Goal: Information Seeking & Learning: Learn about a topic

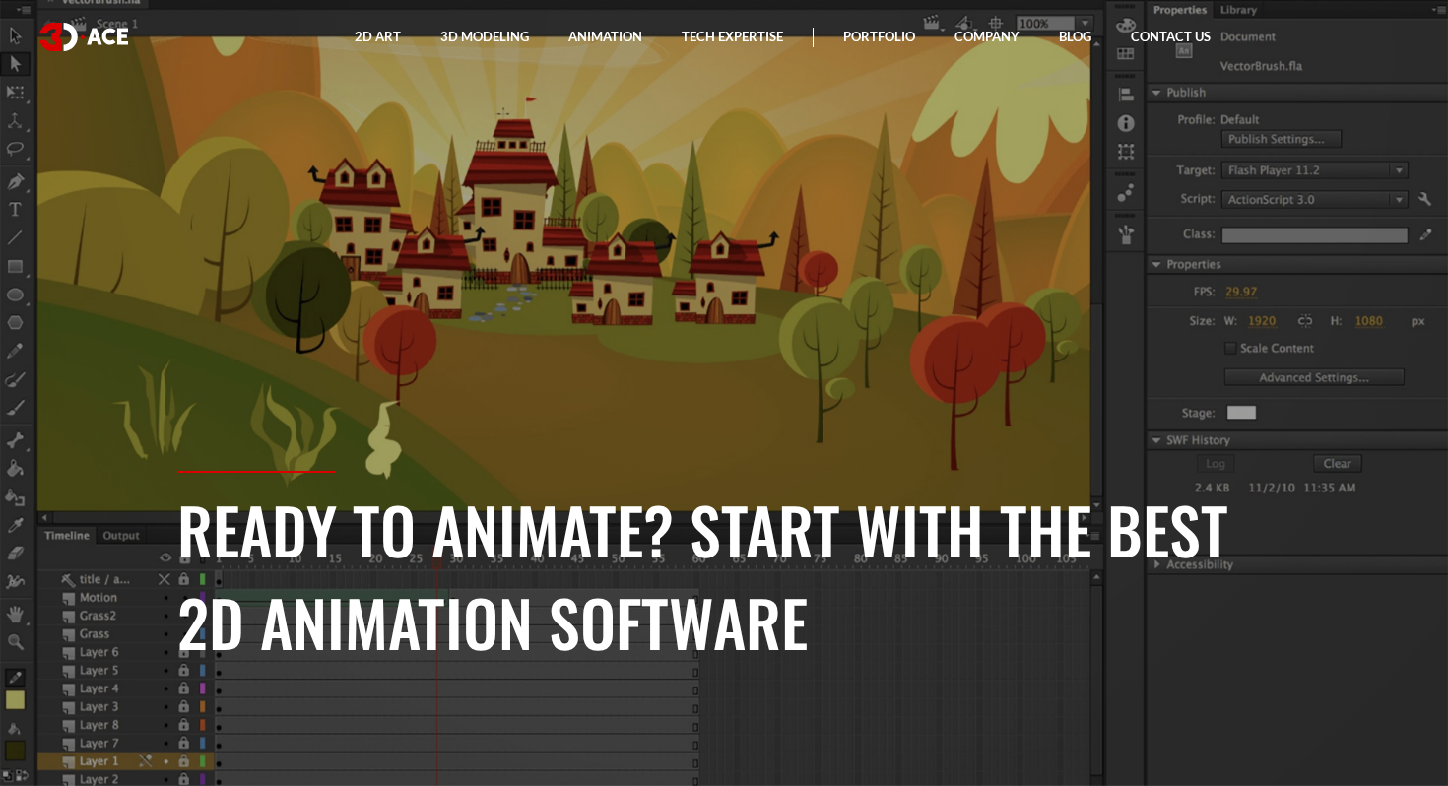
click at [452, 584] on h1 "Ready to animate? Start with the best 2D Animation Software" at bounding box center [724, 575] width 1094 height 185
click at [455, 640] on h1 "Ready to animate? Start with the best 2D Animation Software" at bounding box center [724, 575] width 1094 height 185
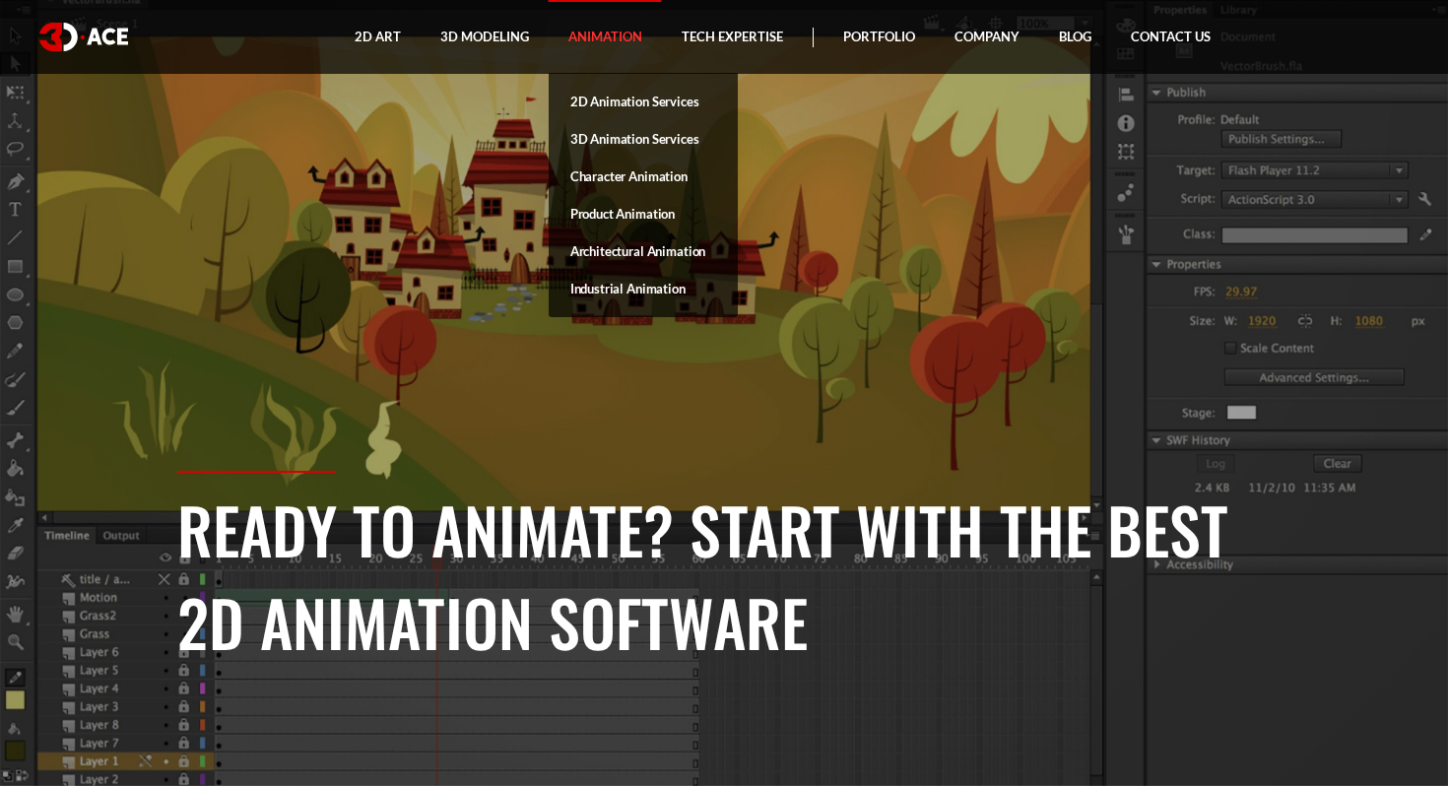
click at [599, 31] on link "Animation" at bounding box center [605, 37] width 113 height 74
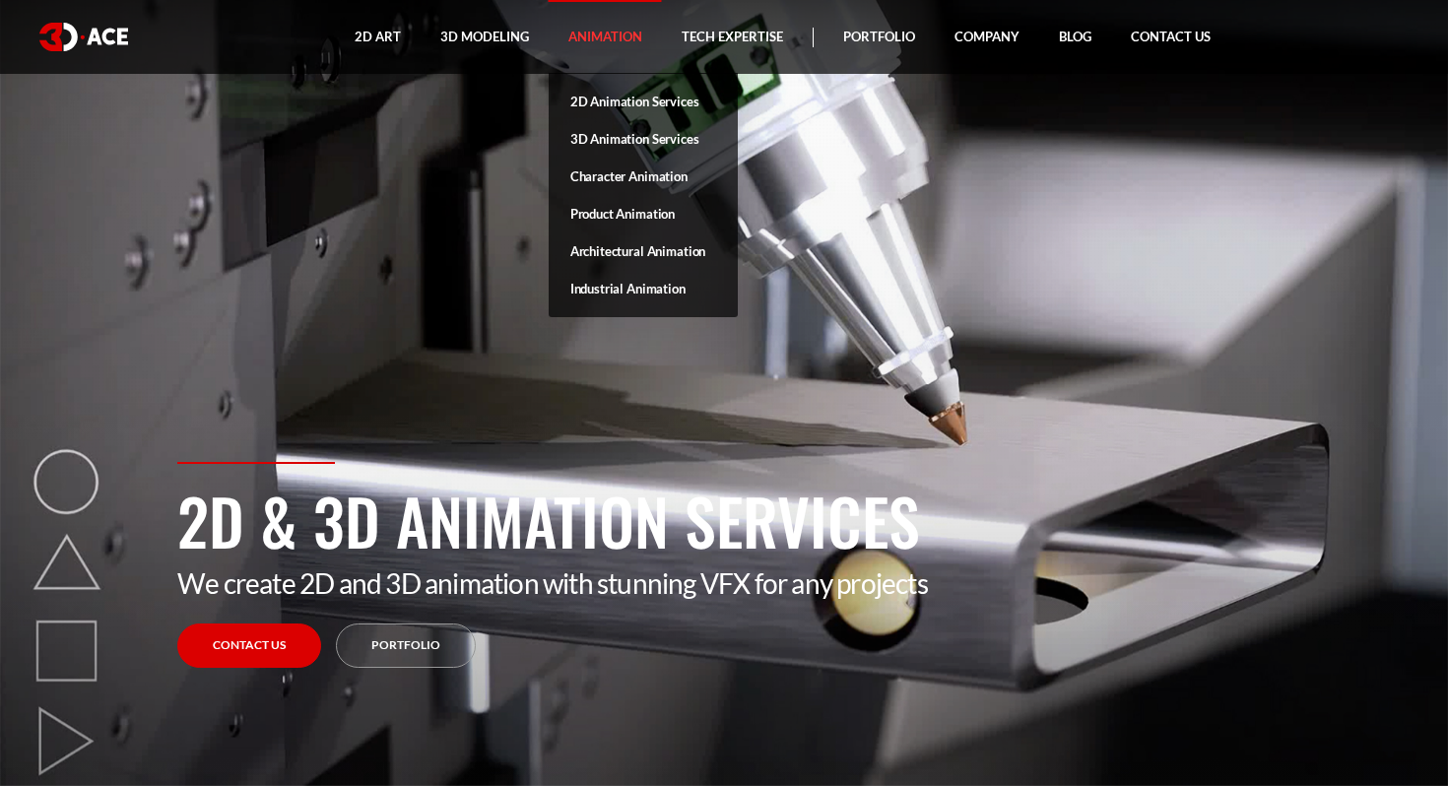
click at [627, 34] on link "Animation" at bounding box center [605, 37] width 113 height 74
click at [617, 97] on link "2D Animation Services" at bounding box center [643, 101] width 189 height 37
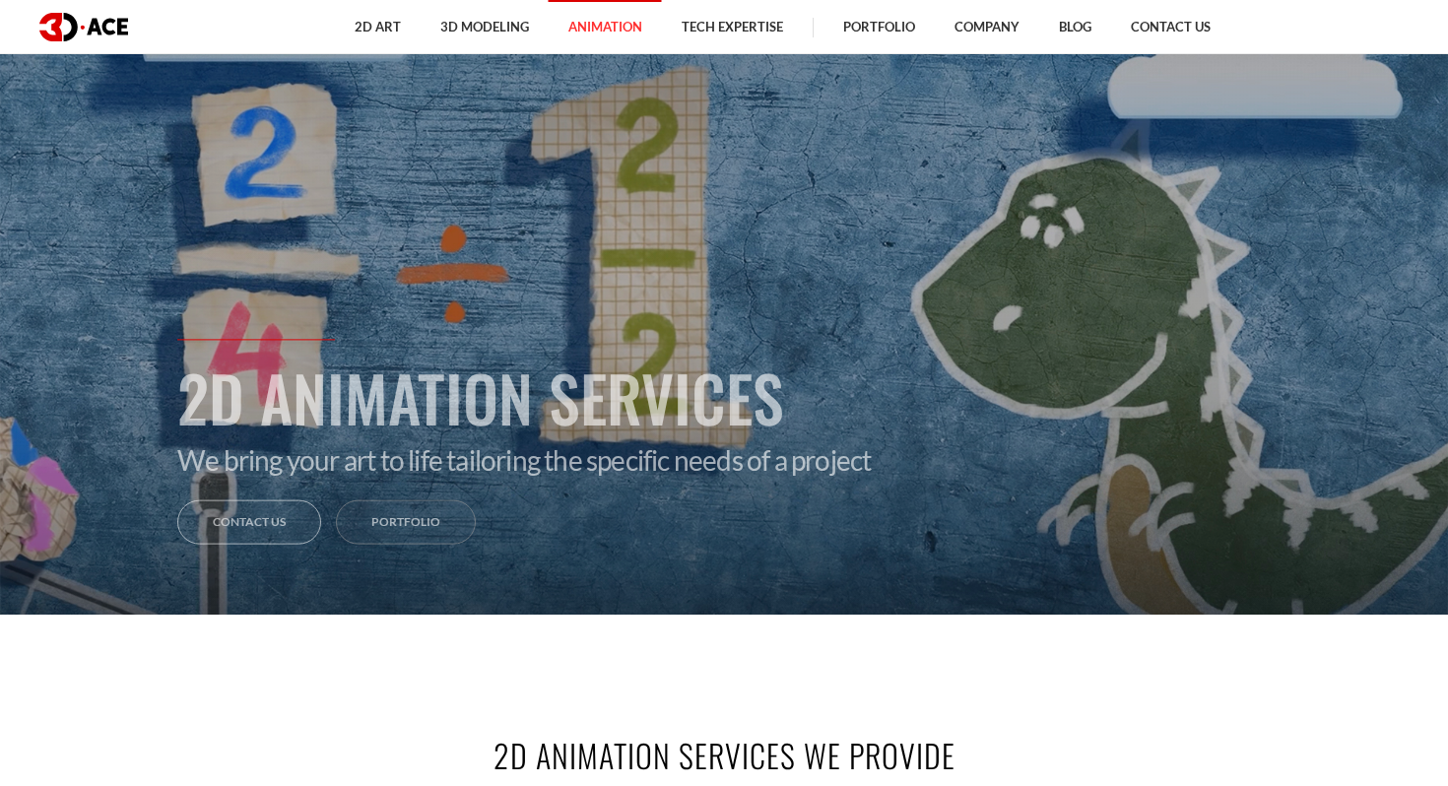
scroll to position [175, 0]
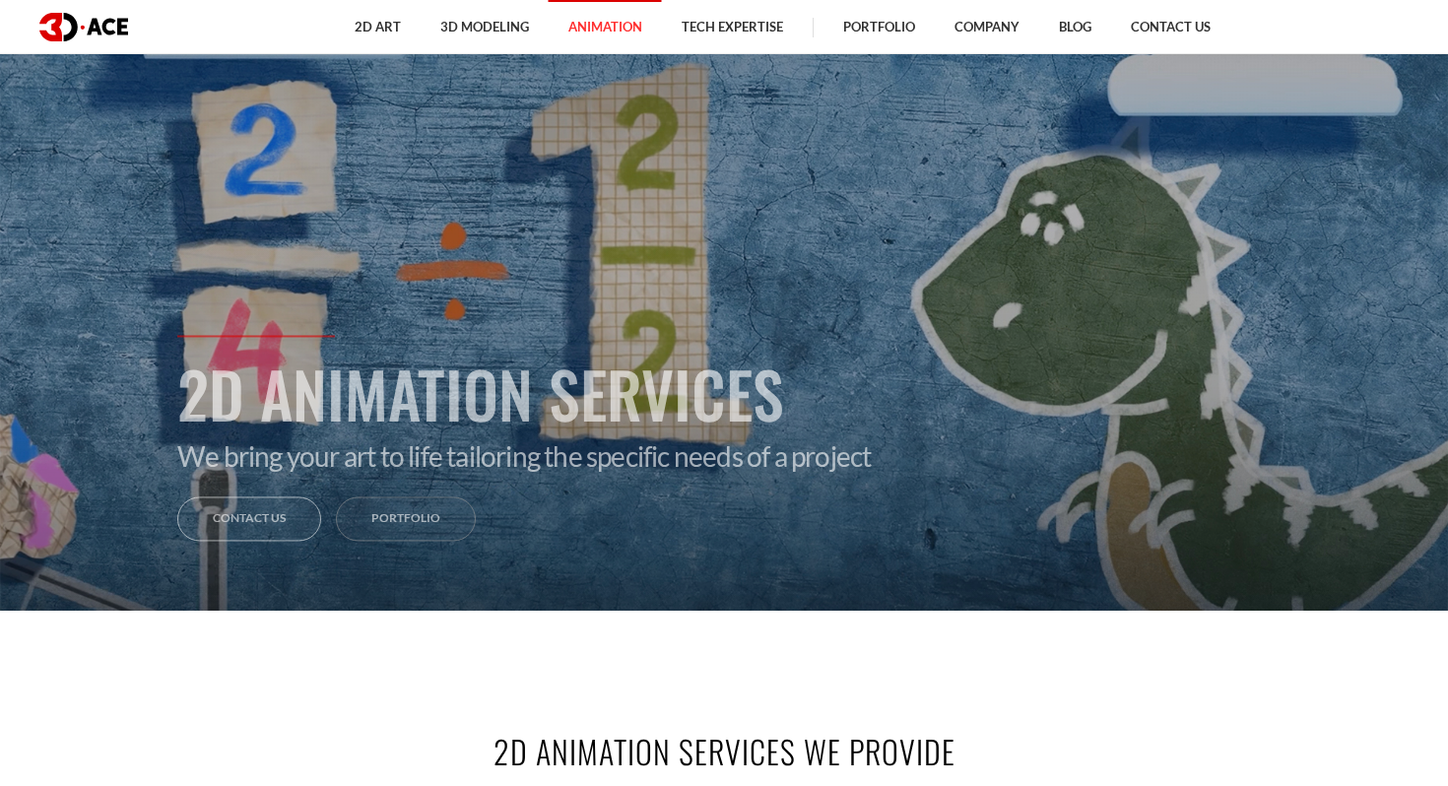
click at [257, 538] on link "Contact us" at bounding box center [249, 520] width 144 height 44
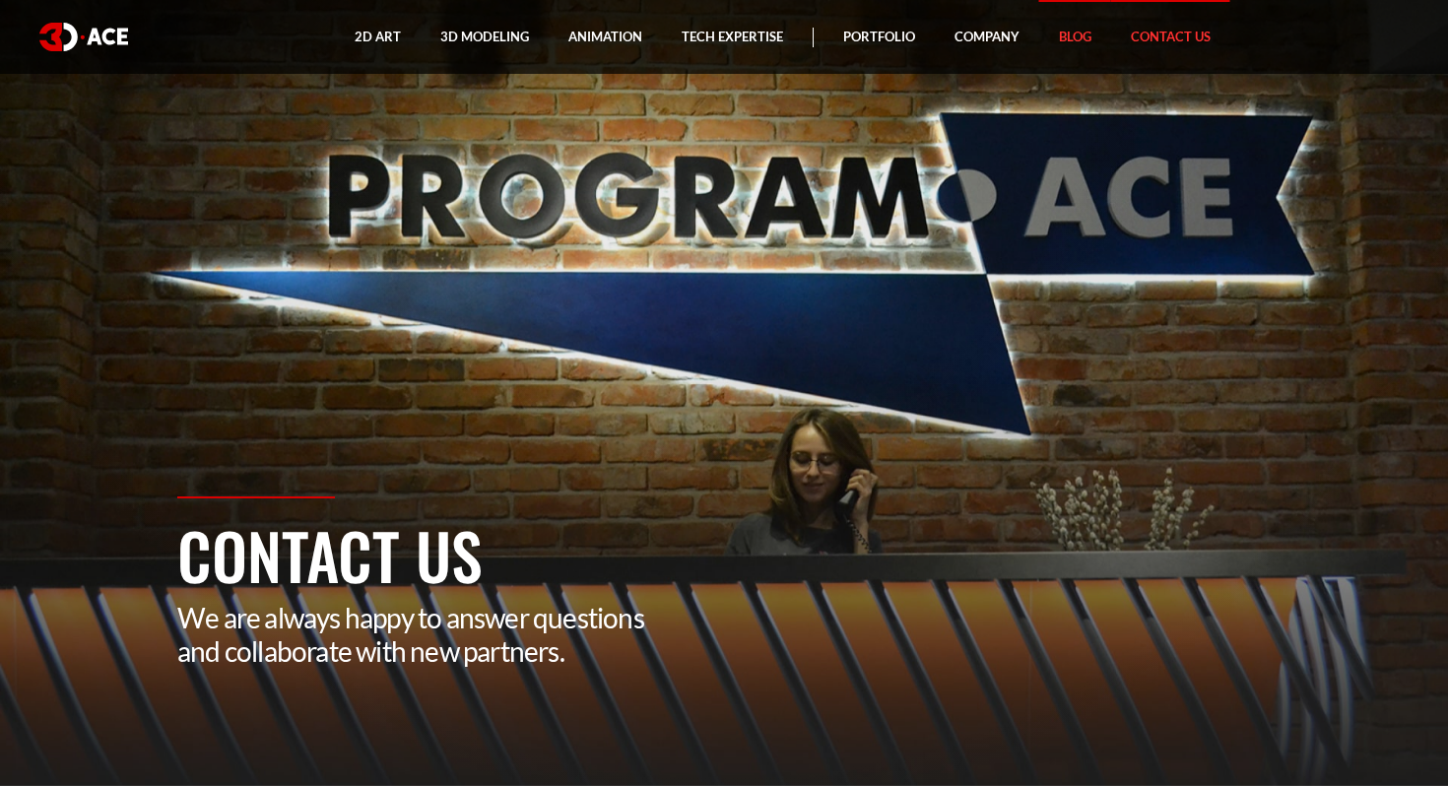
click at [1063, 30] on link "Blog" at bounding box center [1075, 37] width 72 height 74
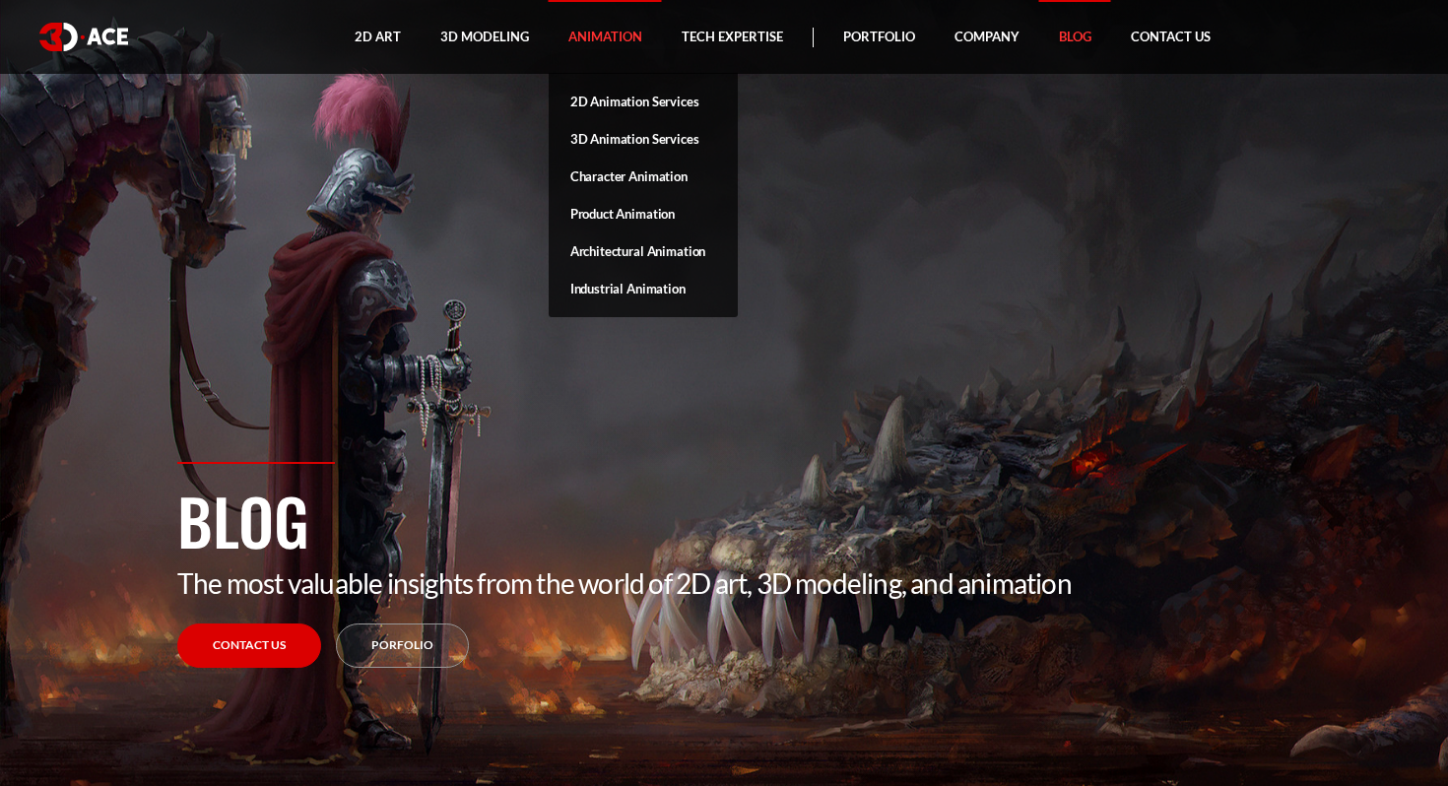
click at [582, 59] on link "Animation" at bounding box center [605, 37] width 113 height 74
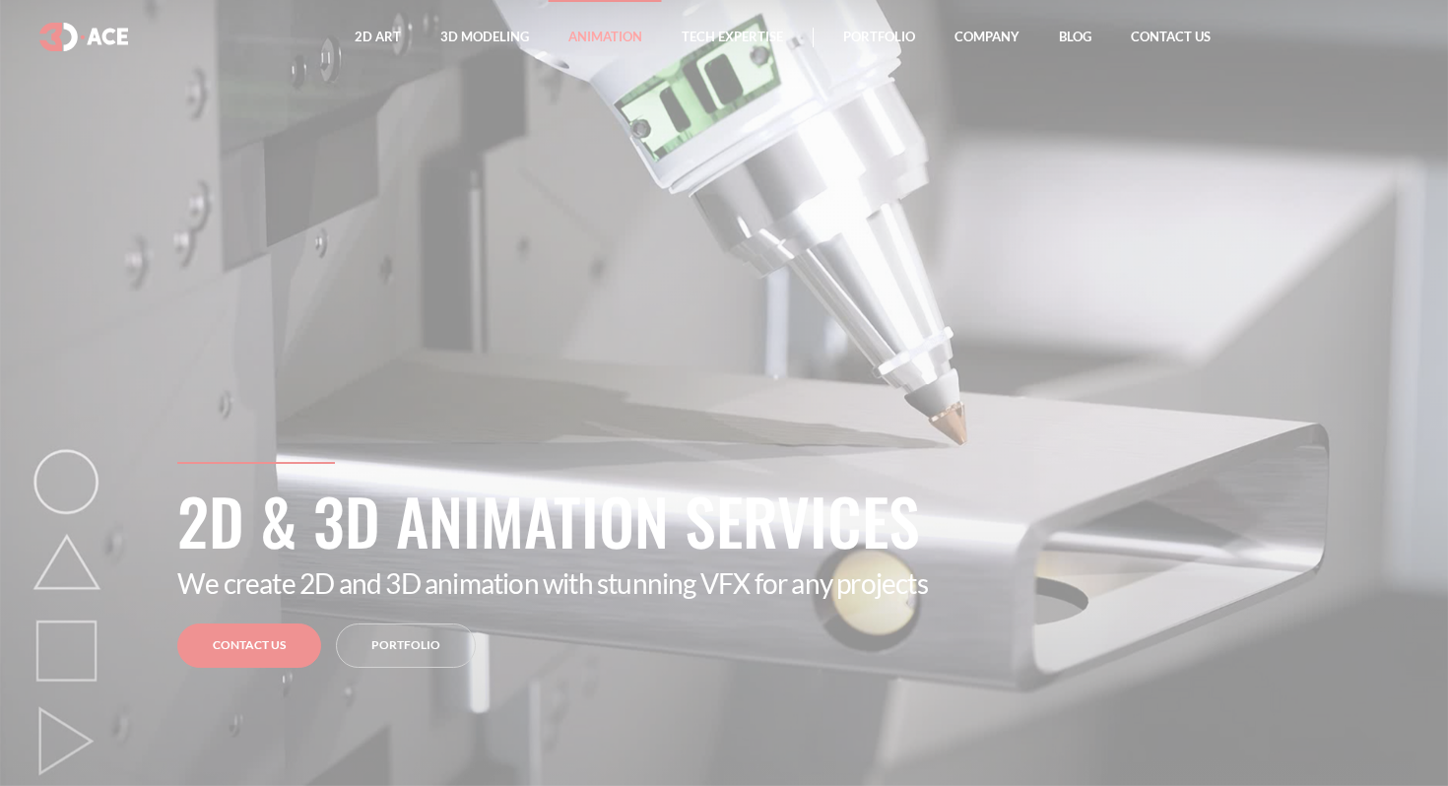
click at [585, 44] on div at bounding box center [724, 393] width 1448 height 786
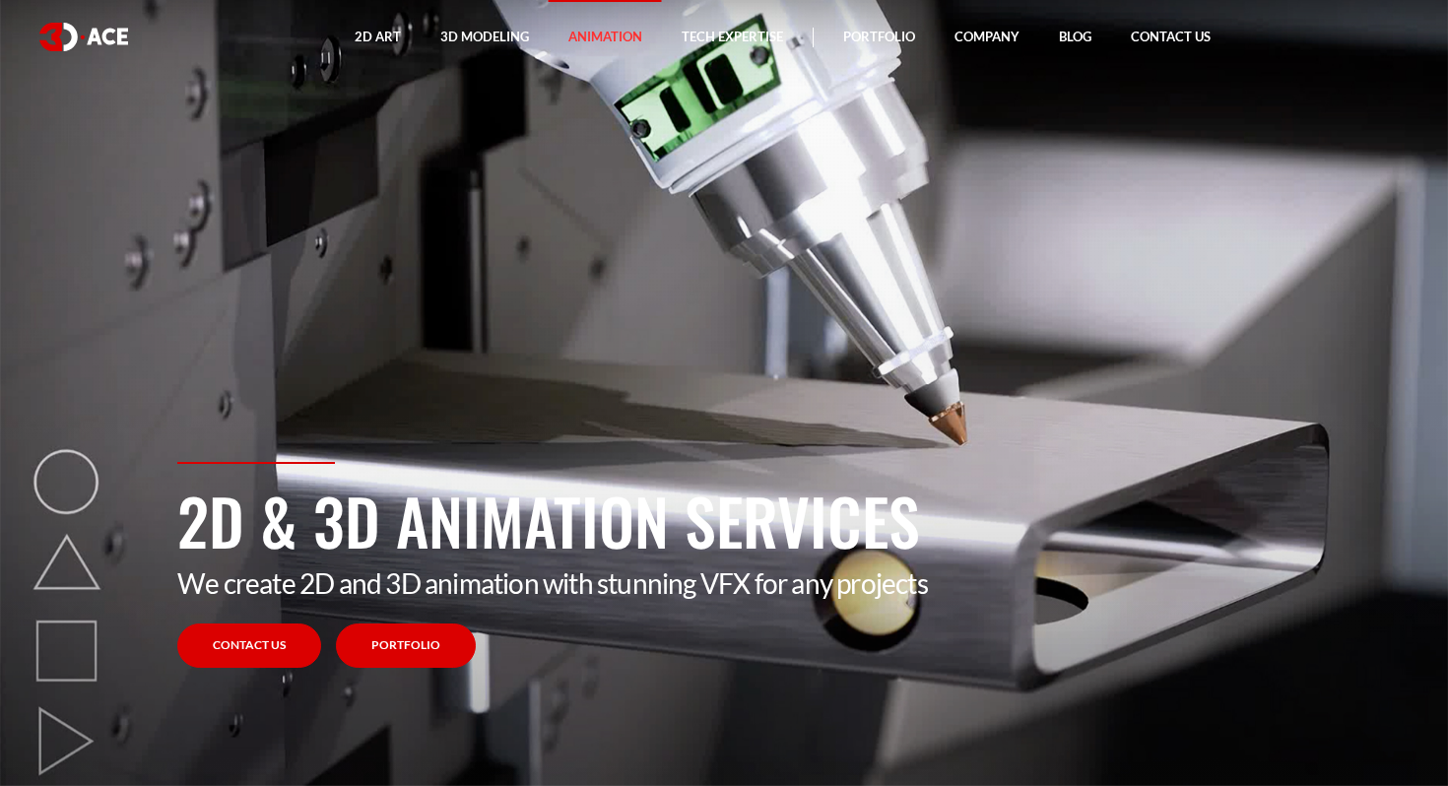
click at [387, 634] on link "Portfolio" at bounding box center [406, 646] width 140 height 44
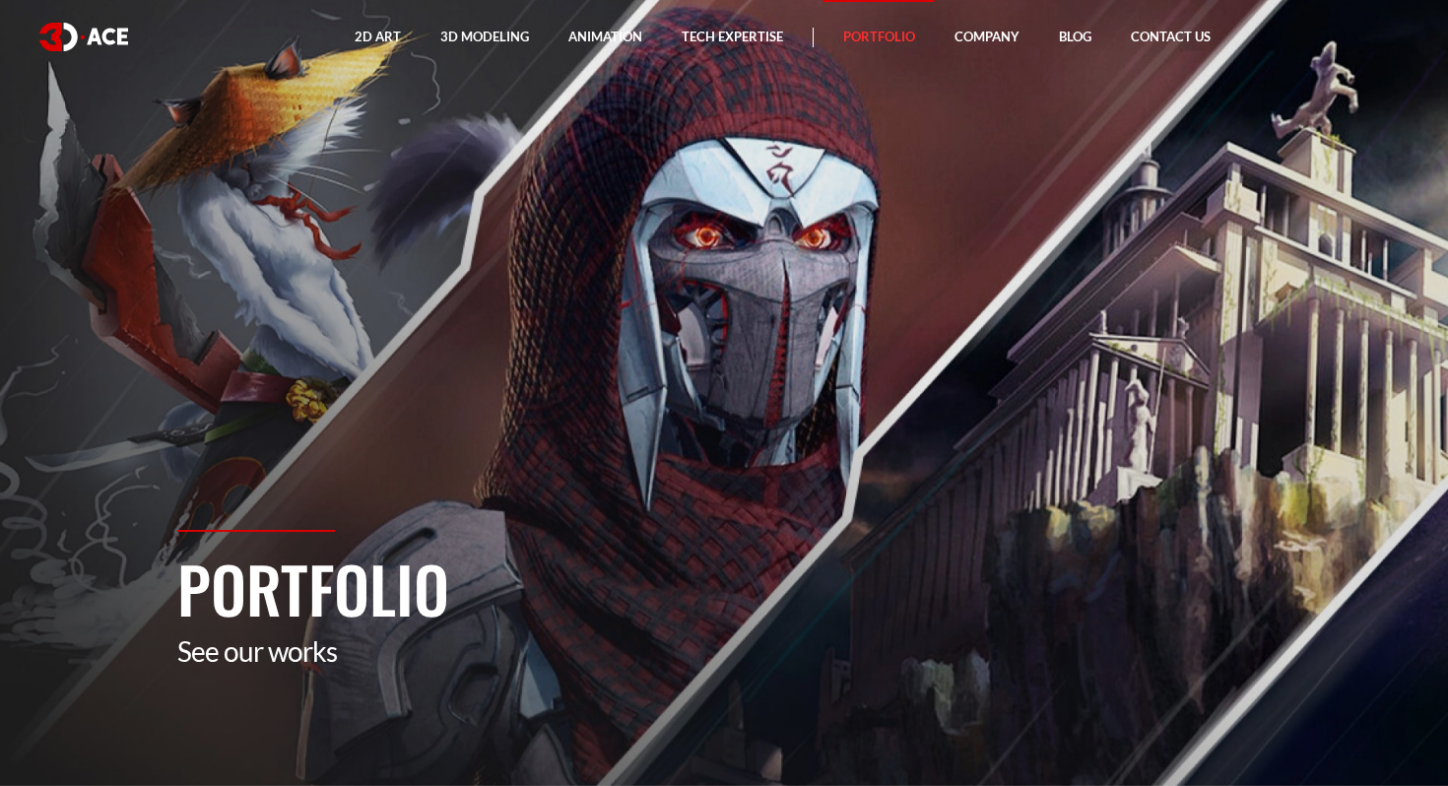
click at [317, 656] on p "See our works" at bounding box center [724, 650] width 1094 height 33
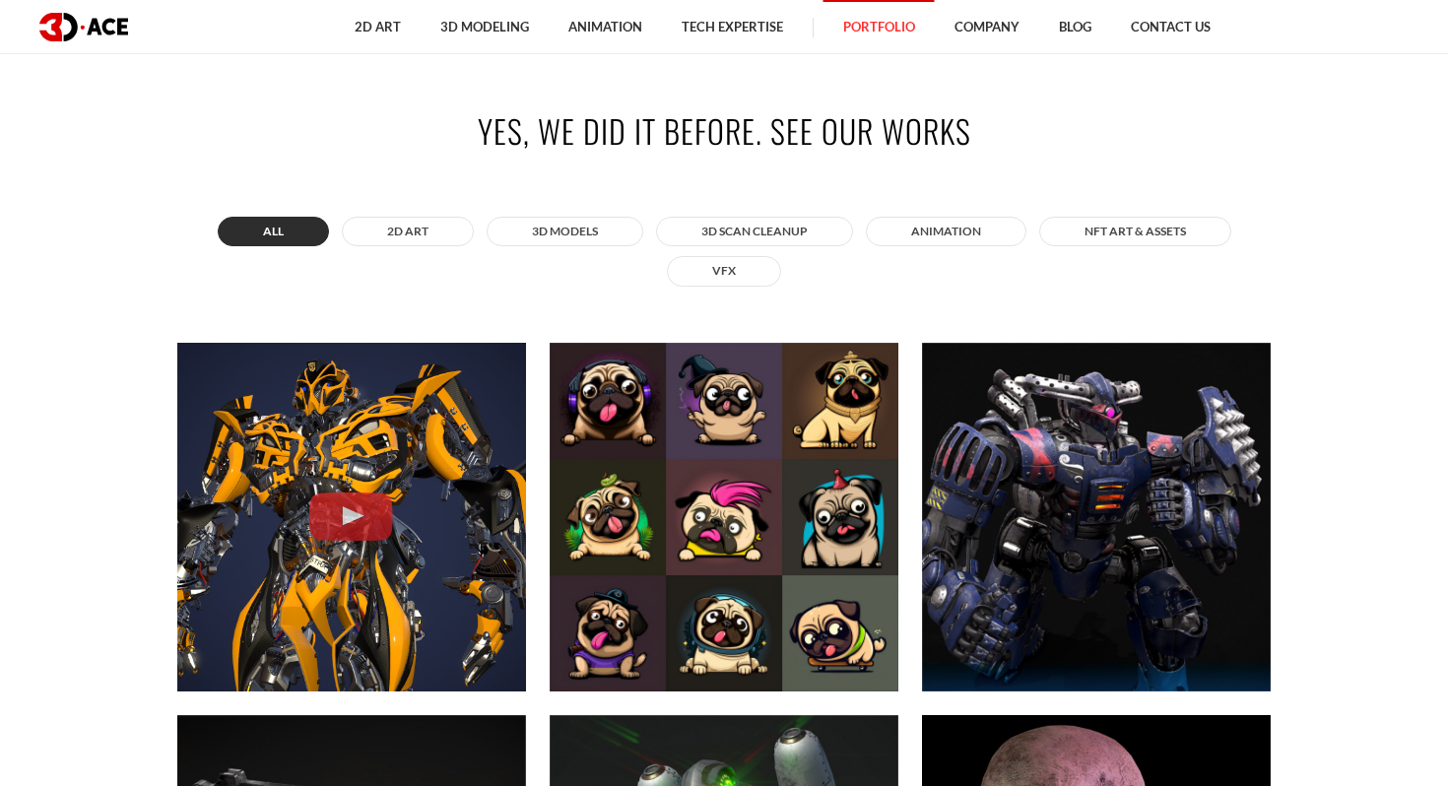
scroll to position [799, 0]
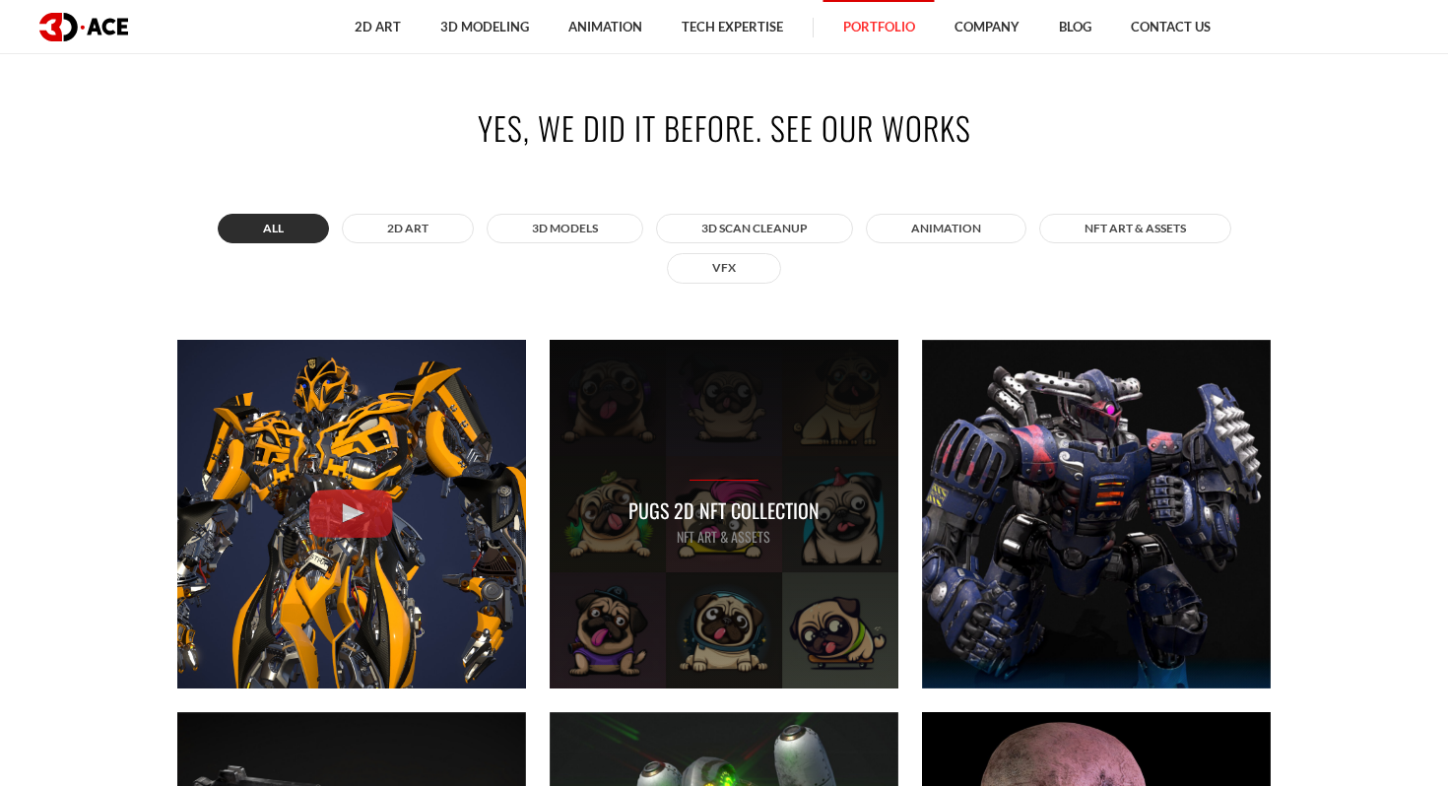
click at [668, 463] on div "Pugs 2D NFT Collection NFT art & assets" at bounding box center [724, 514] width 349 height 349
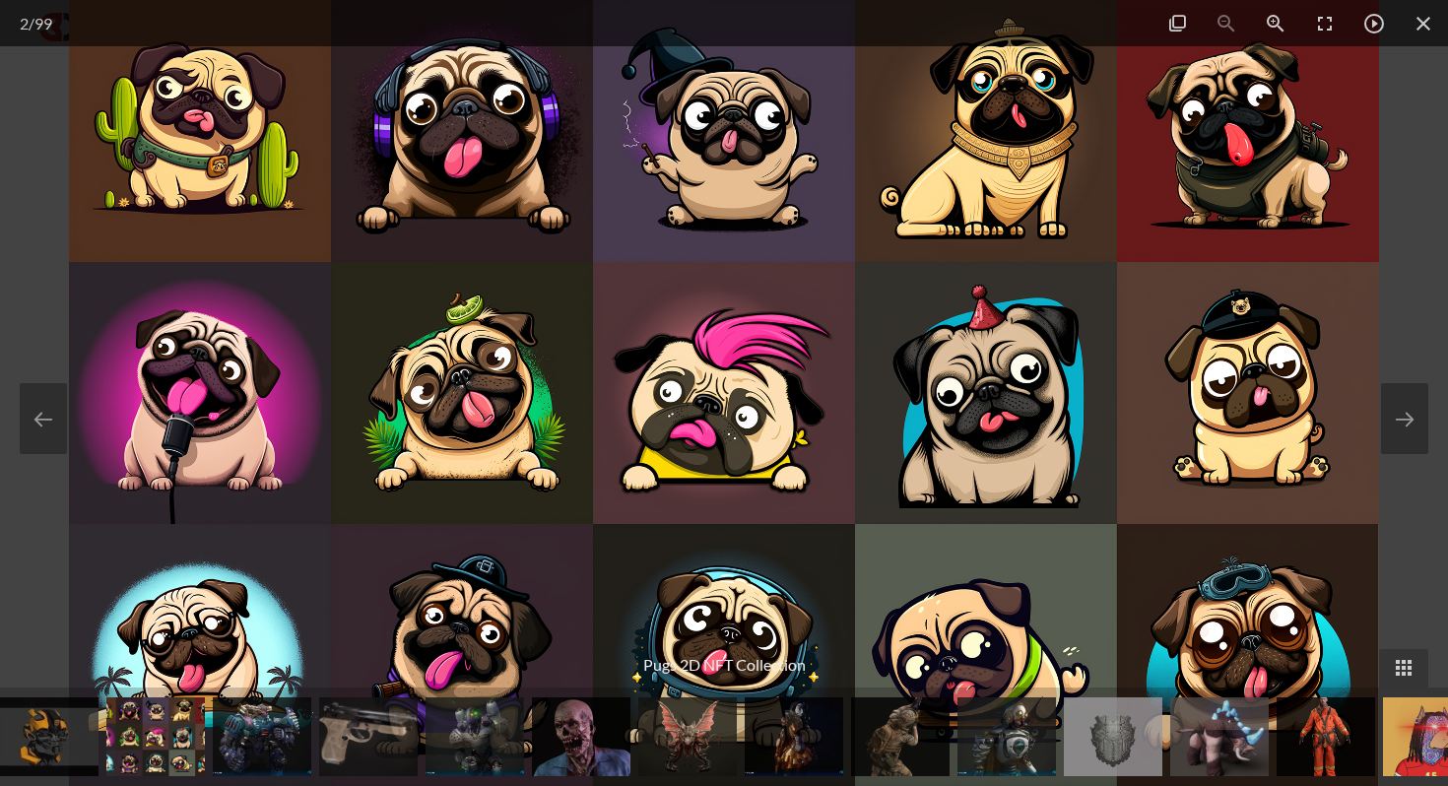
click at [656, 421] on img at bounding box center [724, 393] width 1310 height 786
click at [1385, 428] on button at bounding box center [1404, 418] width 47 height 71
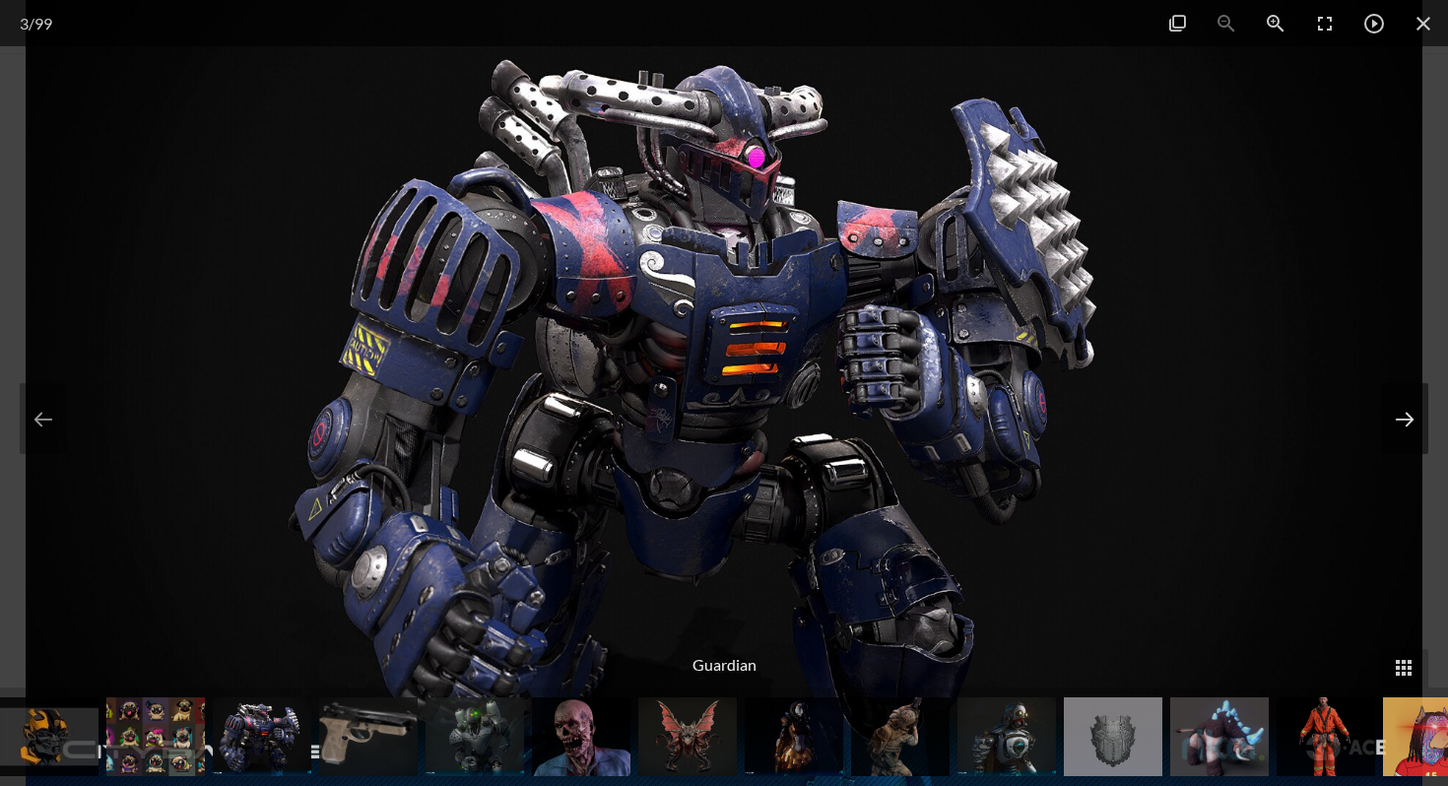
click at [1385, 433] on button at bounding box center [1404, 418] width 47 height 71
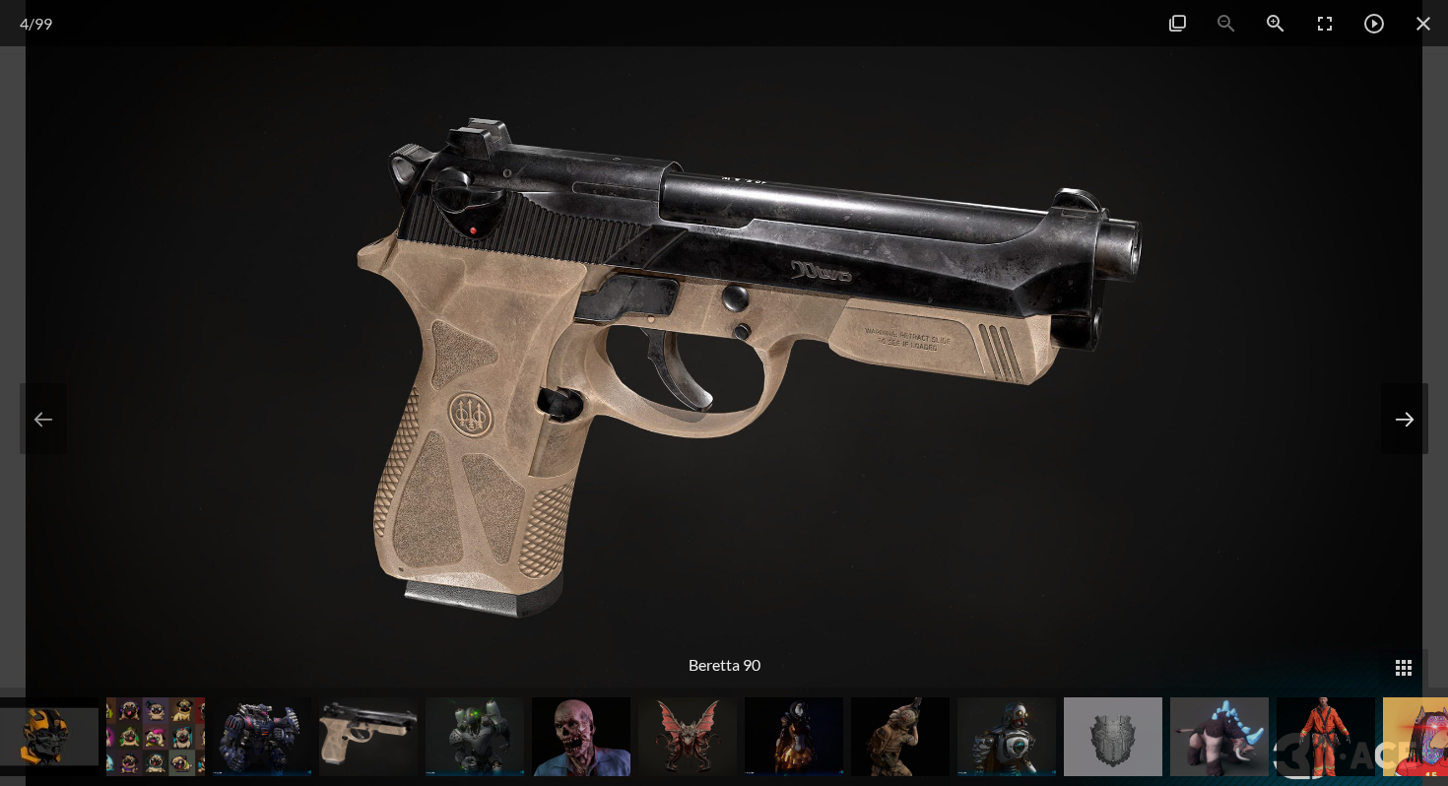
click at [1385, 433] on button at bounding box center [1404, 418] width 47 height 71
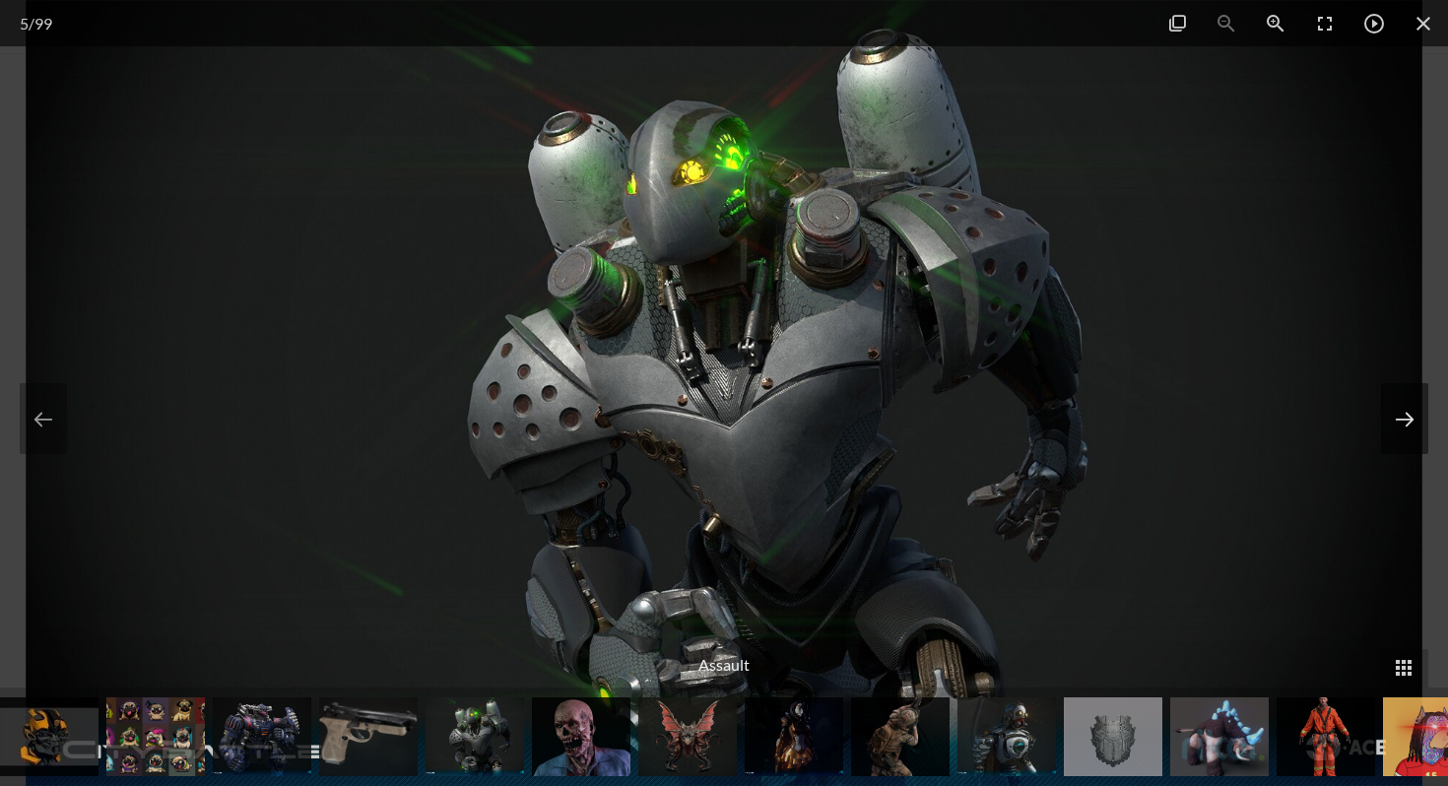
click at [1385, 433] on button at bounding box center [1404, 418] width 47 height 71
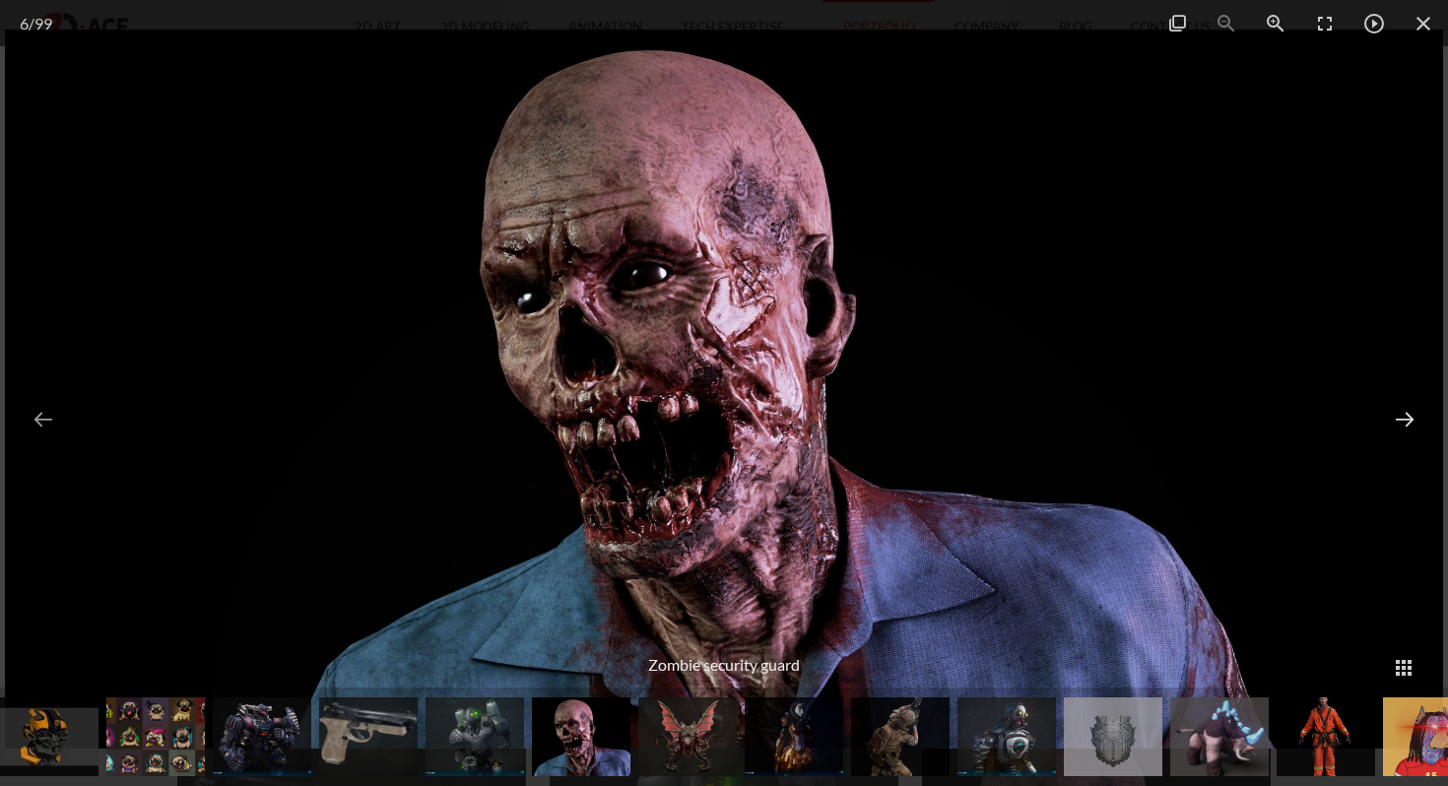
click at [1385, 433] on button at bounding box center [1404, 418] width 47 height 71
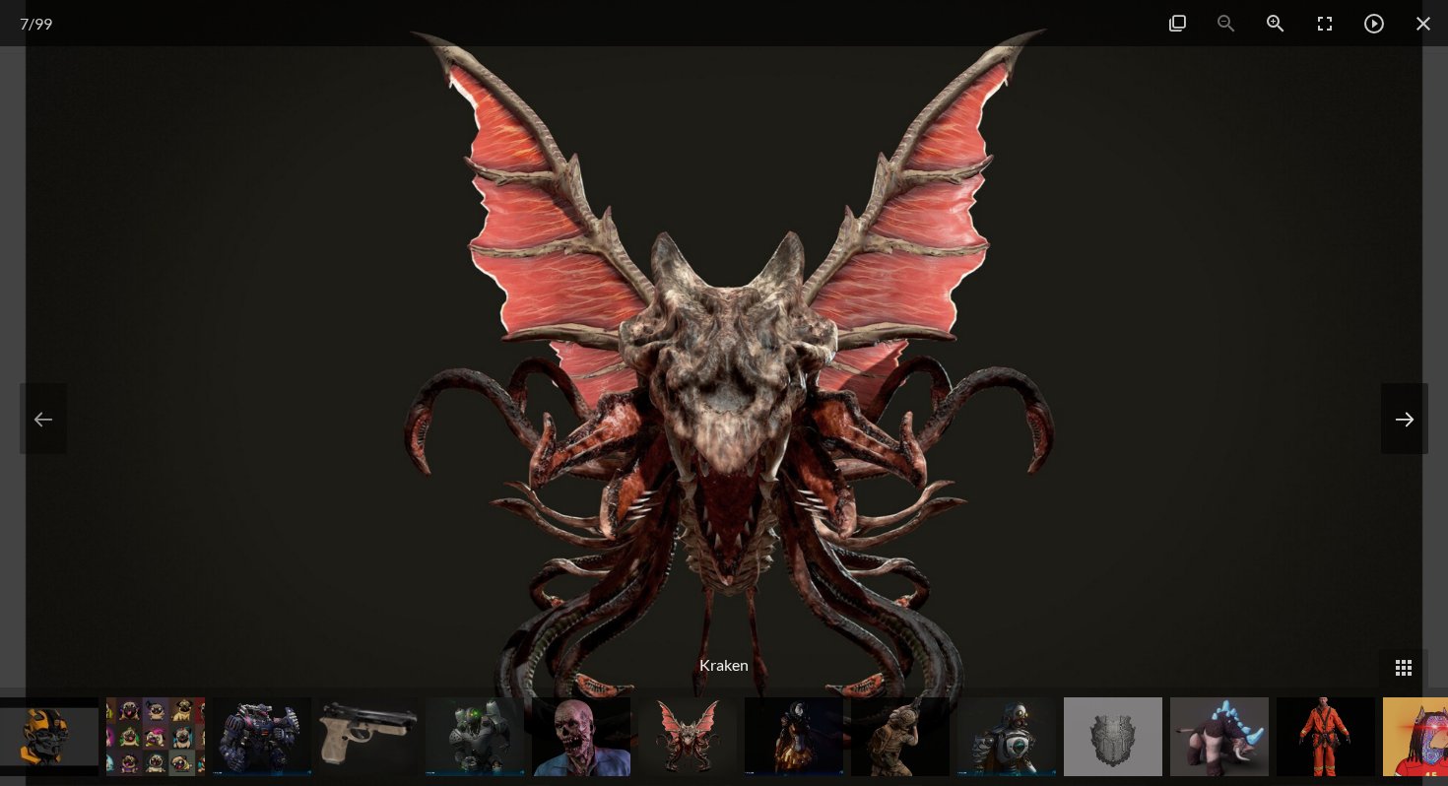
click at [1385, 433] on button at bounding box center [1404, 418] width 47 height 71
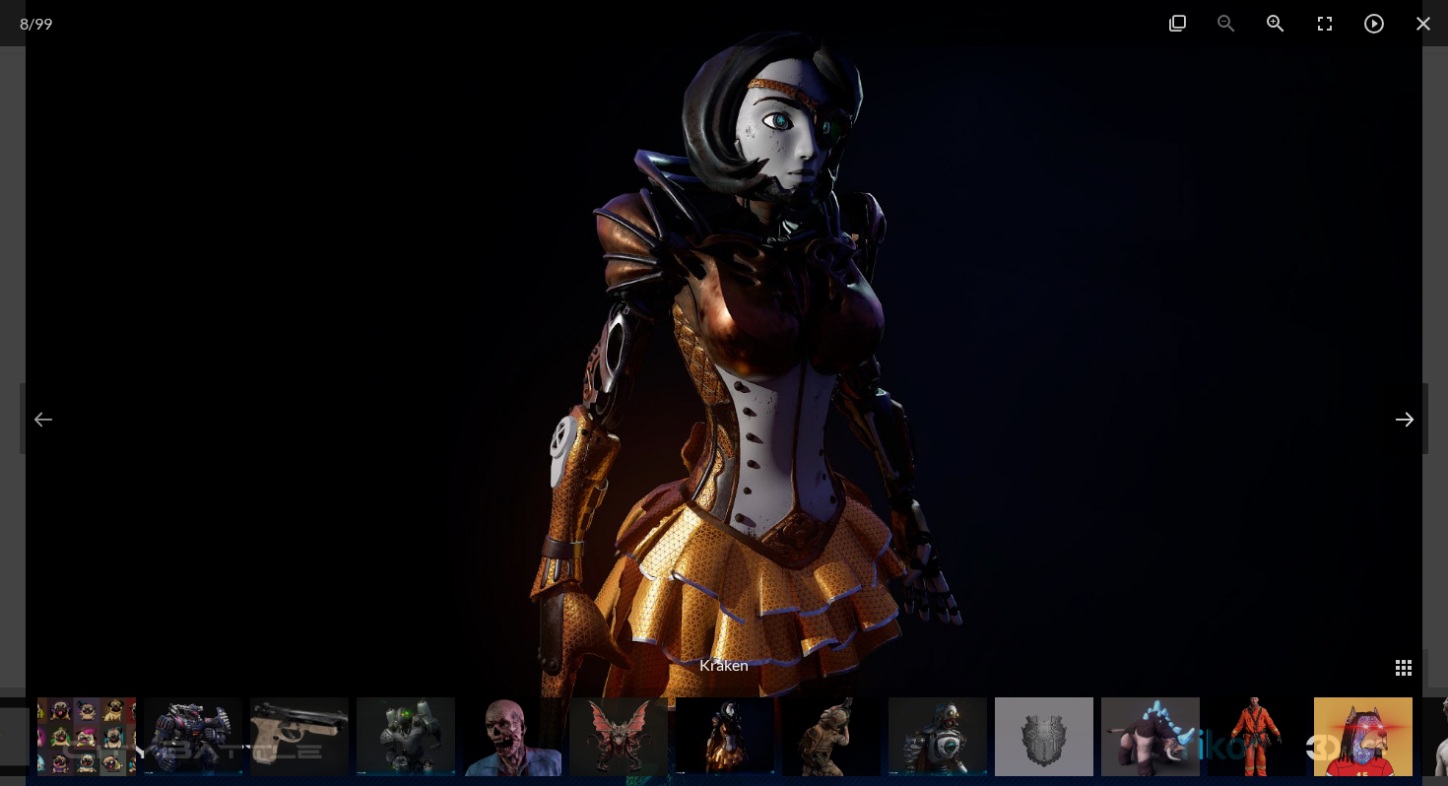
click at [1385, 433] on button at bounding box center [1404, 418] width 47 height 71
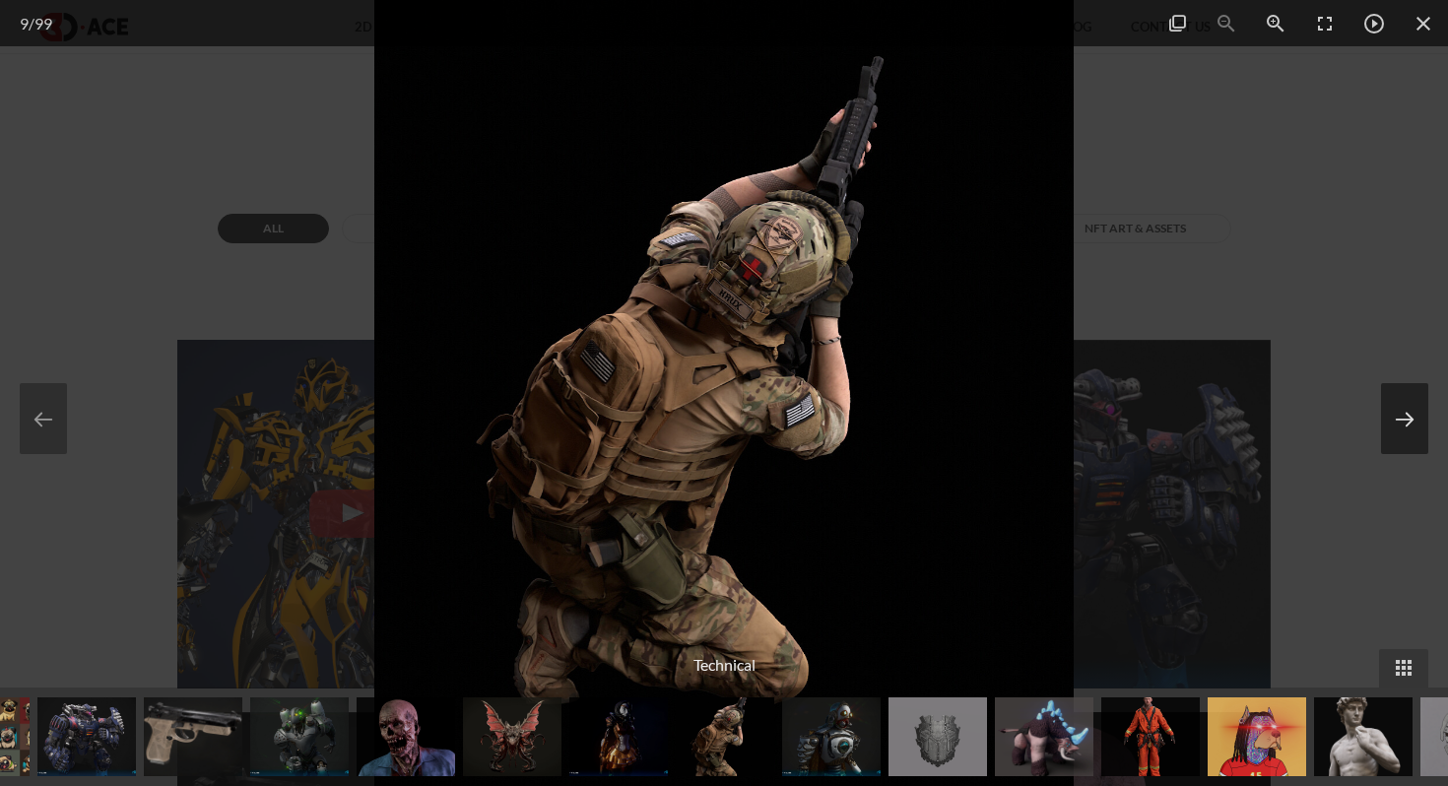
click at [1385, 433] on button at bounding box center [1404, 418] width 47 height 71
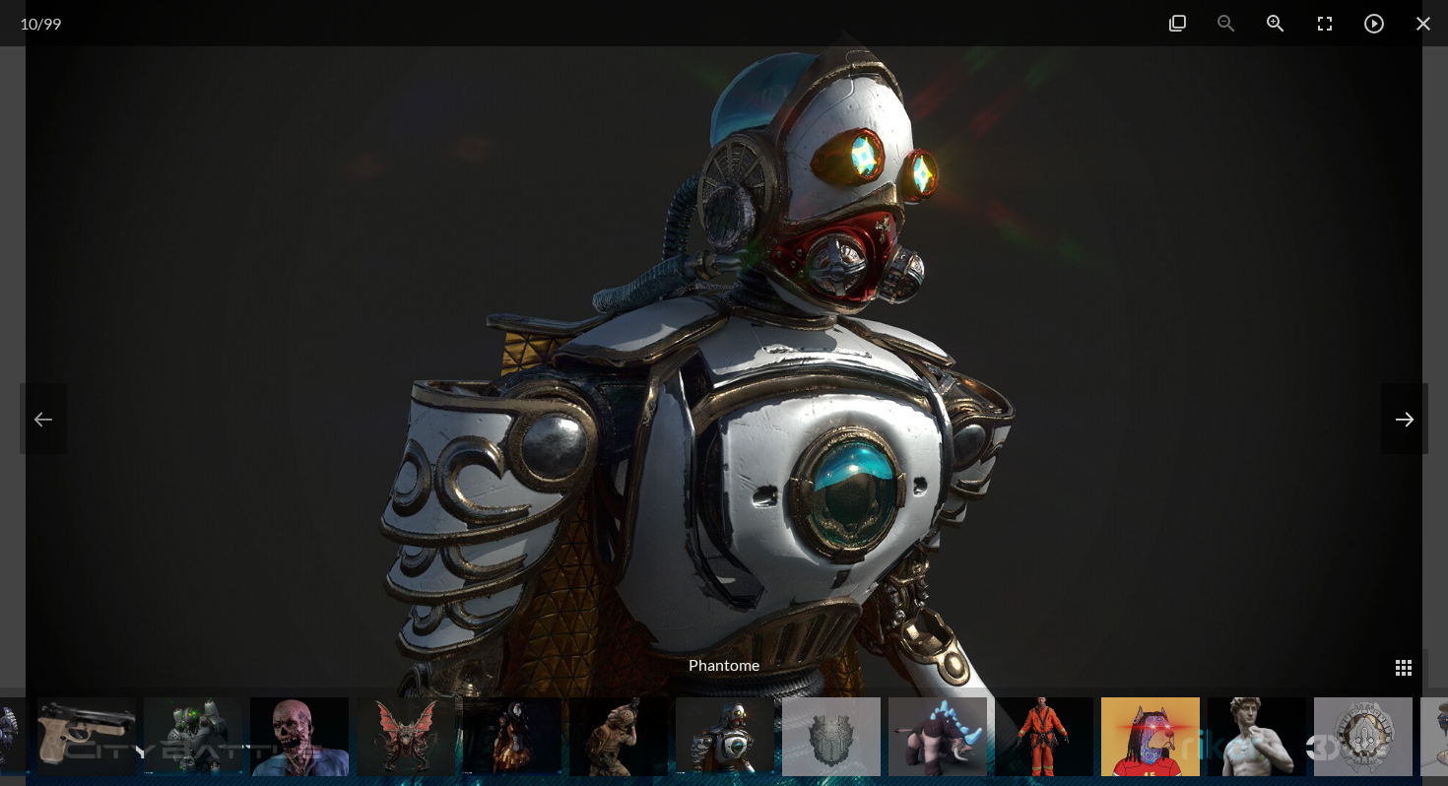
click at [1385, 433] on button at bounding box center [1404, 418] width 47 height 71
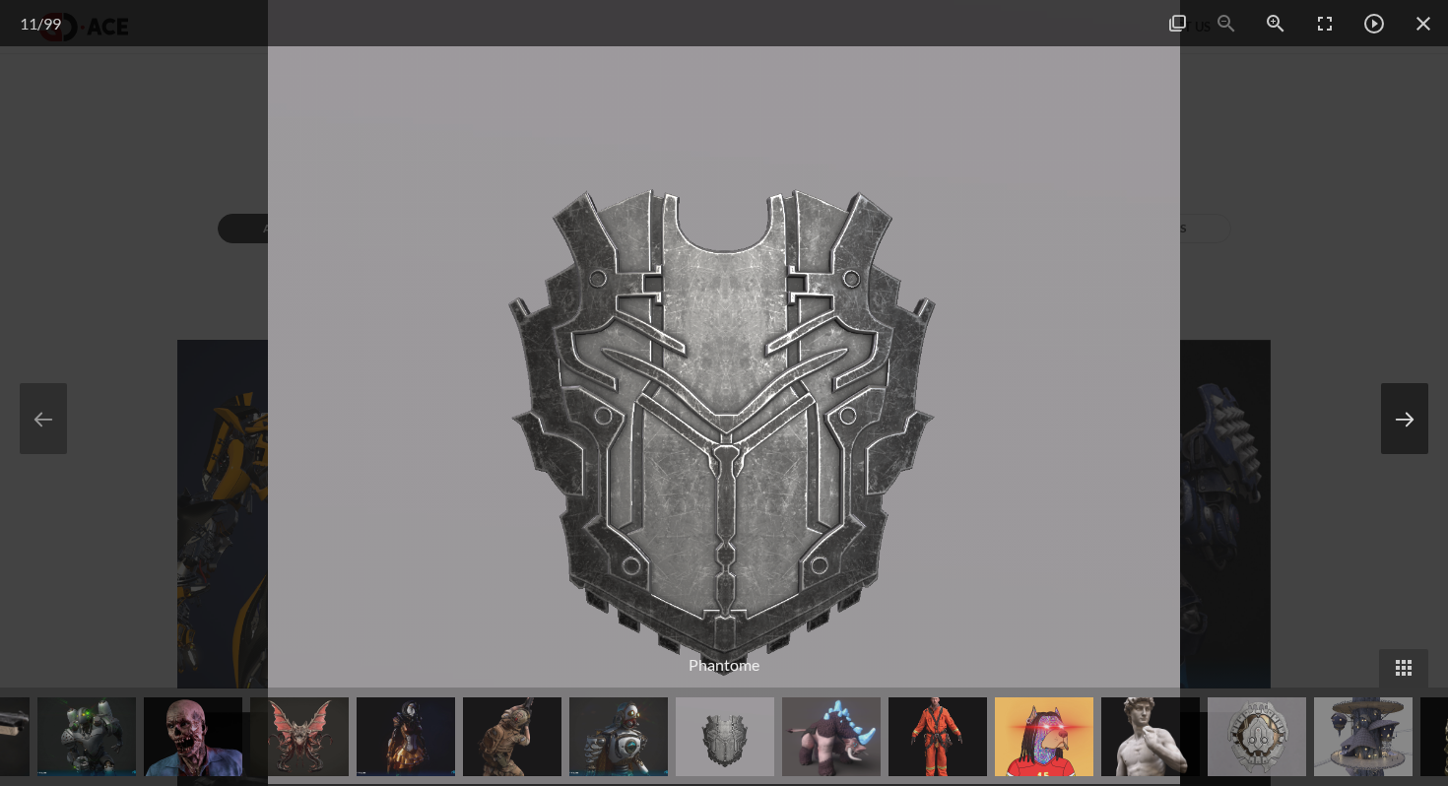
click at [1385, 433] on button at bounding box center [1404, 418] width 47 height 71
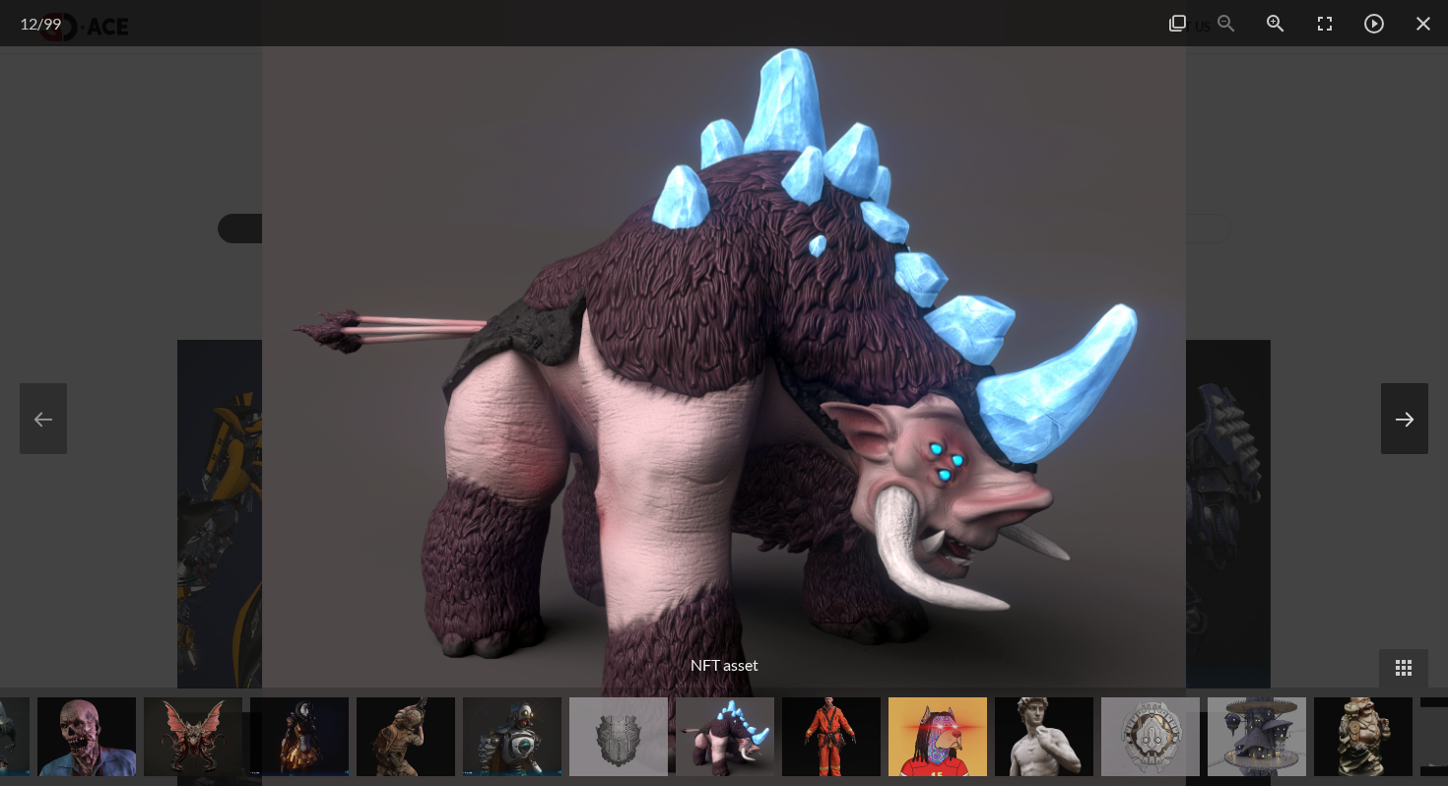
click at [1385, 430] on button at bounding box center [1404, 418] width 47 height 71
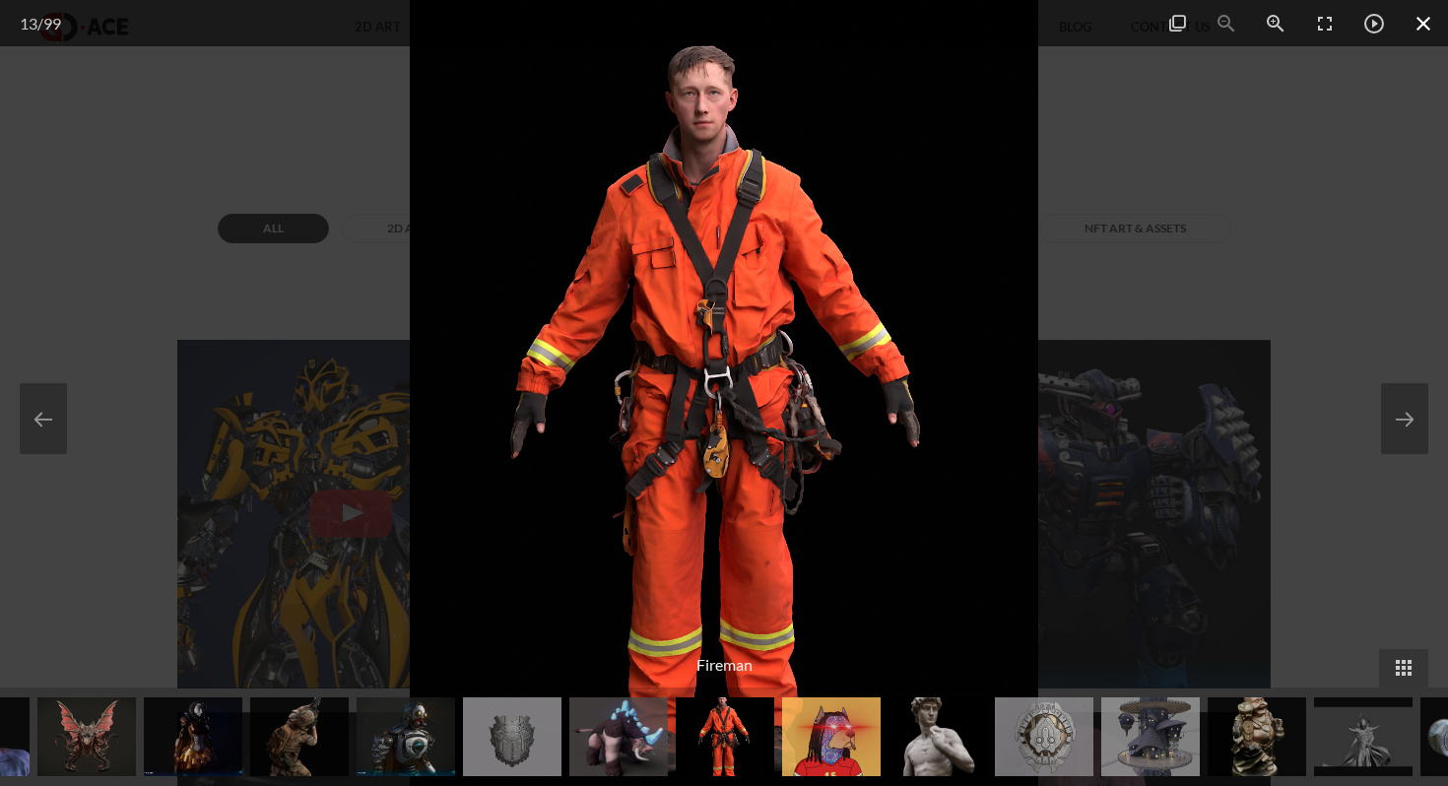
click at [1430, 23] on span at bounding box center [1423, 23] width 49 height 46
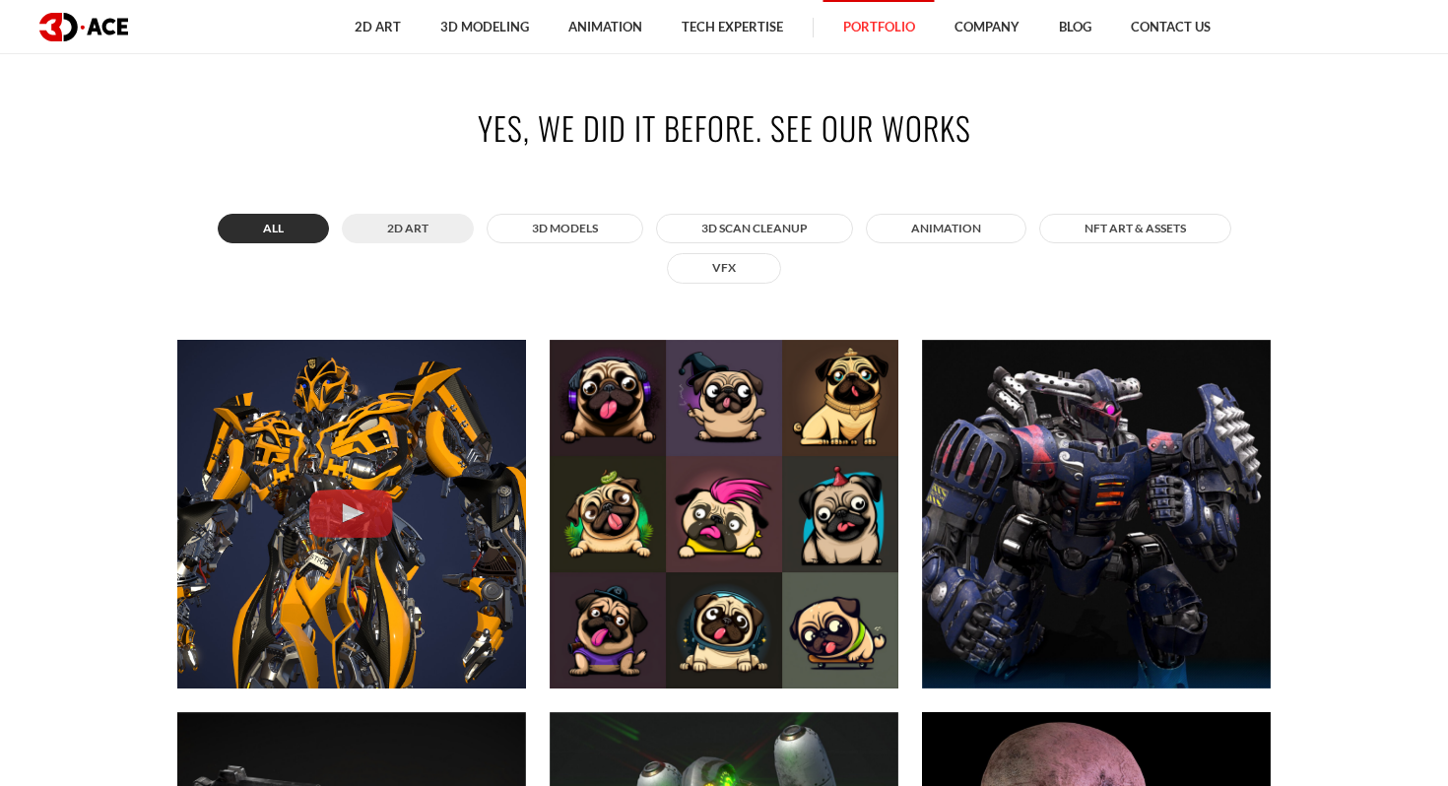
click at [440, 231] on button "2D ART" at bounding box center [408, 229] width 132 height 30
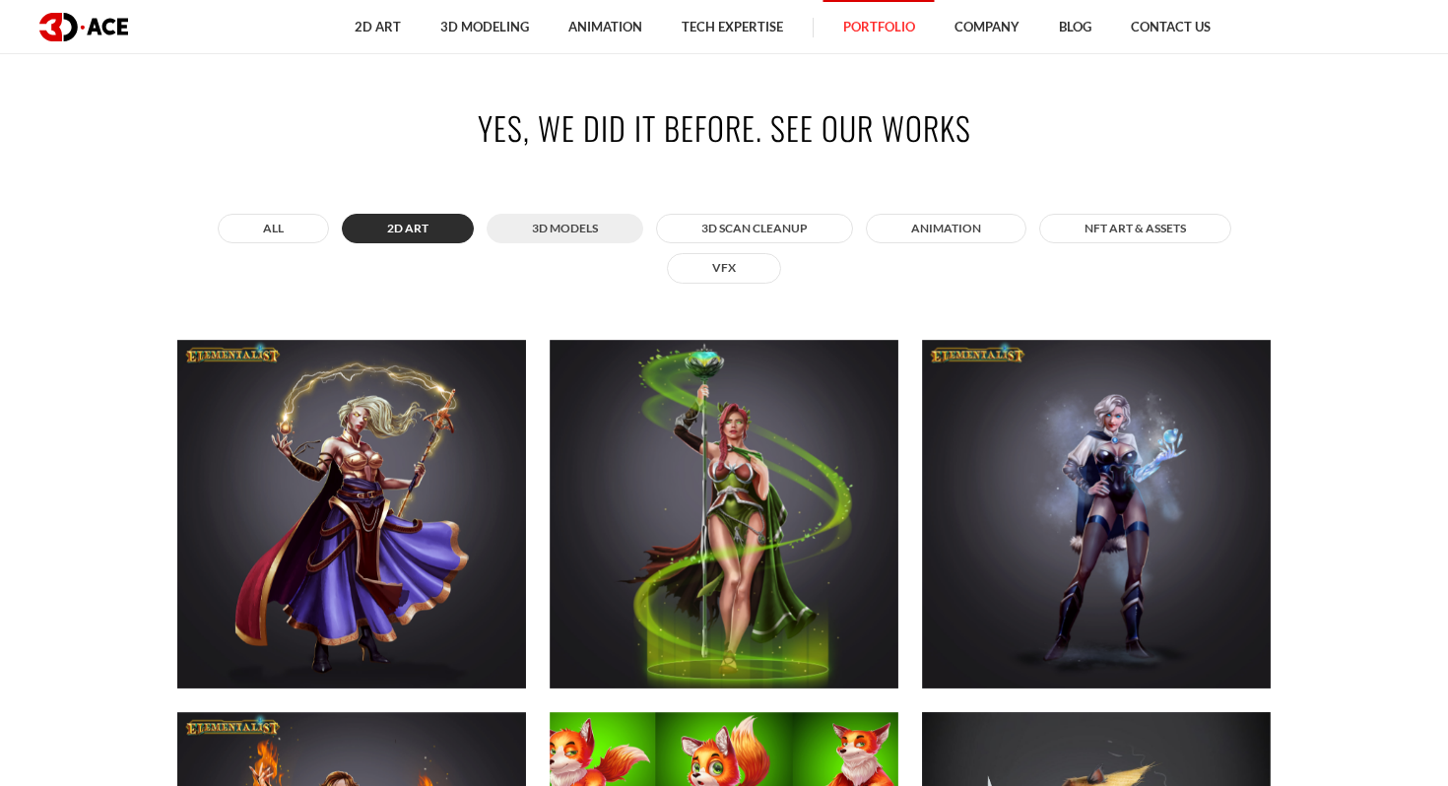
click at [537, 219] on button "3D MODELS" at bounding box center [565, 229] width 157 height 30
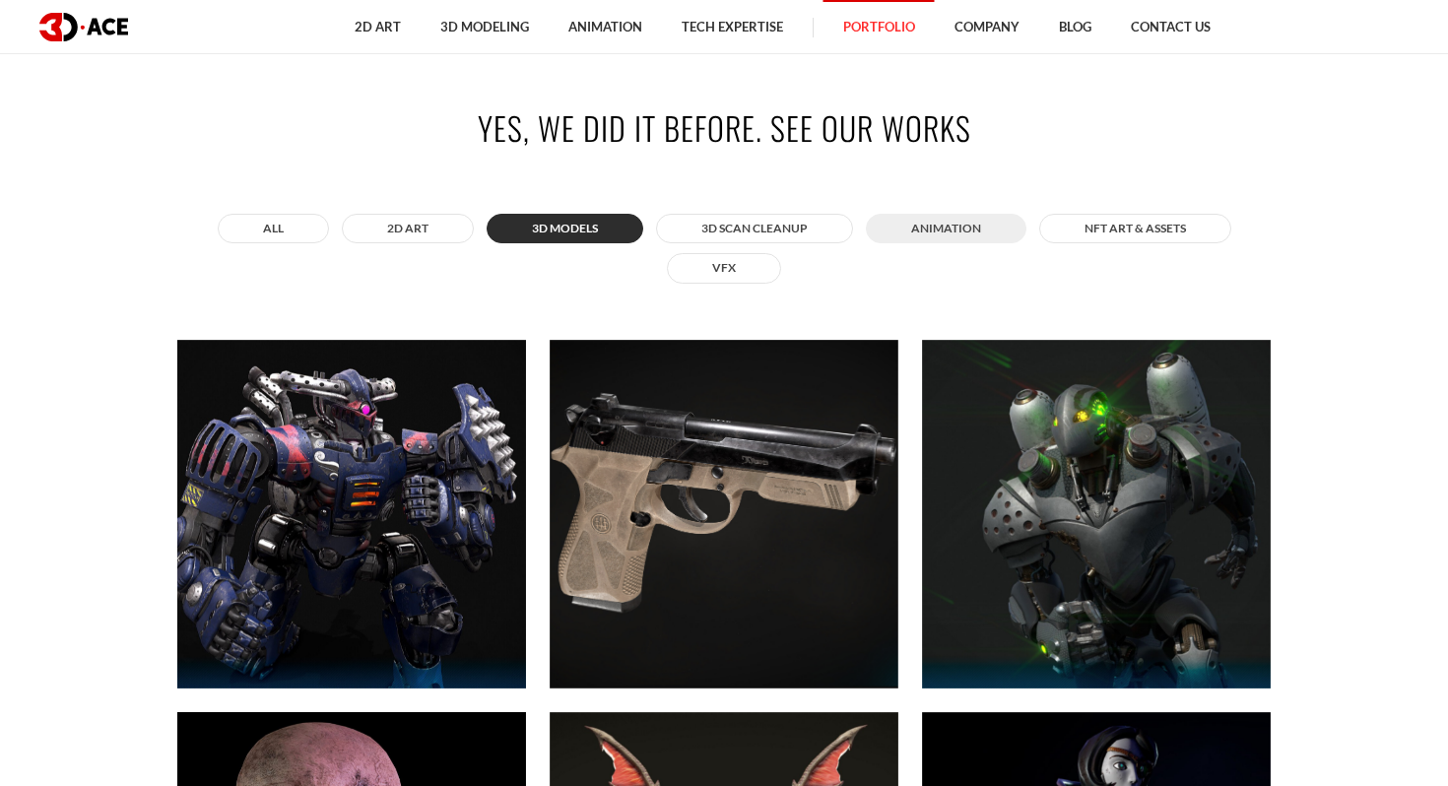
click at [995, 221] on button "ANIMATION" at bounding box center [946, 229] width 161 height 30
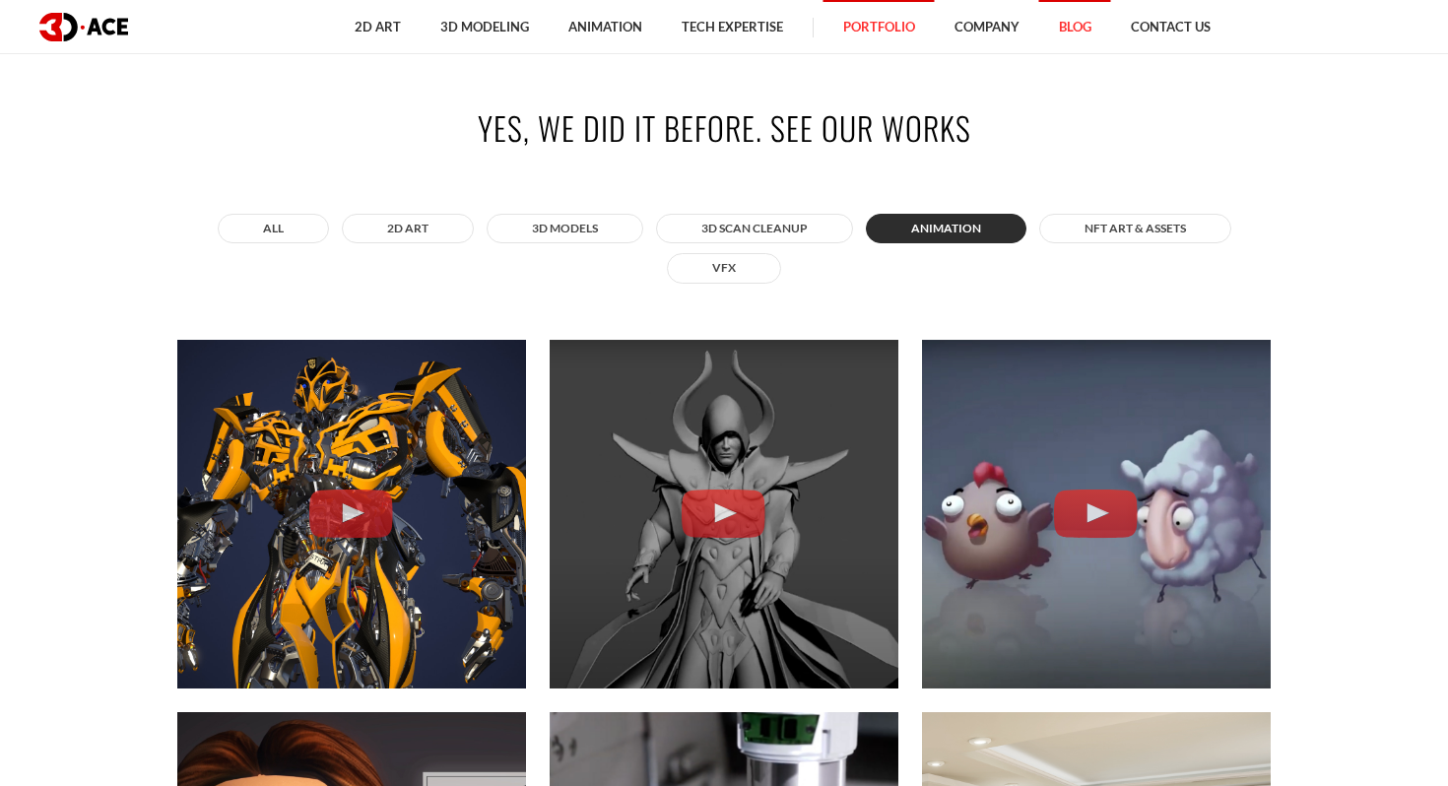
click at [1057, 44] on link "Blog" at bounding box center [1075, 27] width 72 height 54
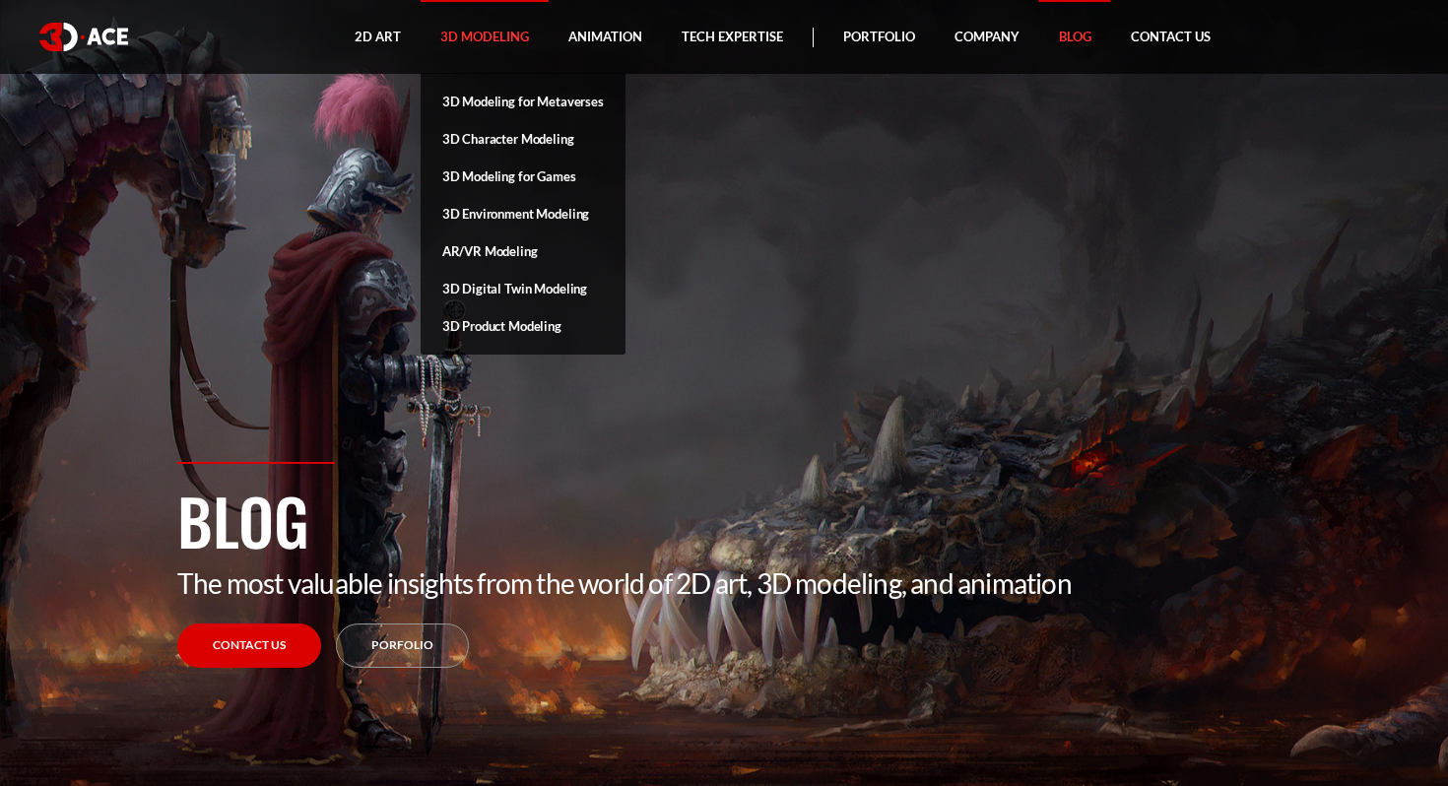
click at [505, 46] on link "3D Modeling" at bounding box center [485, 37] width 128 height 74
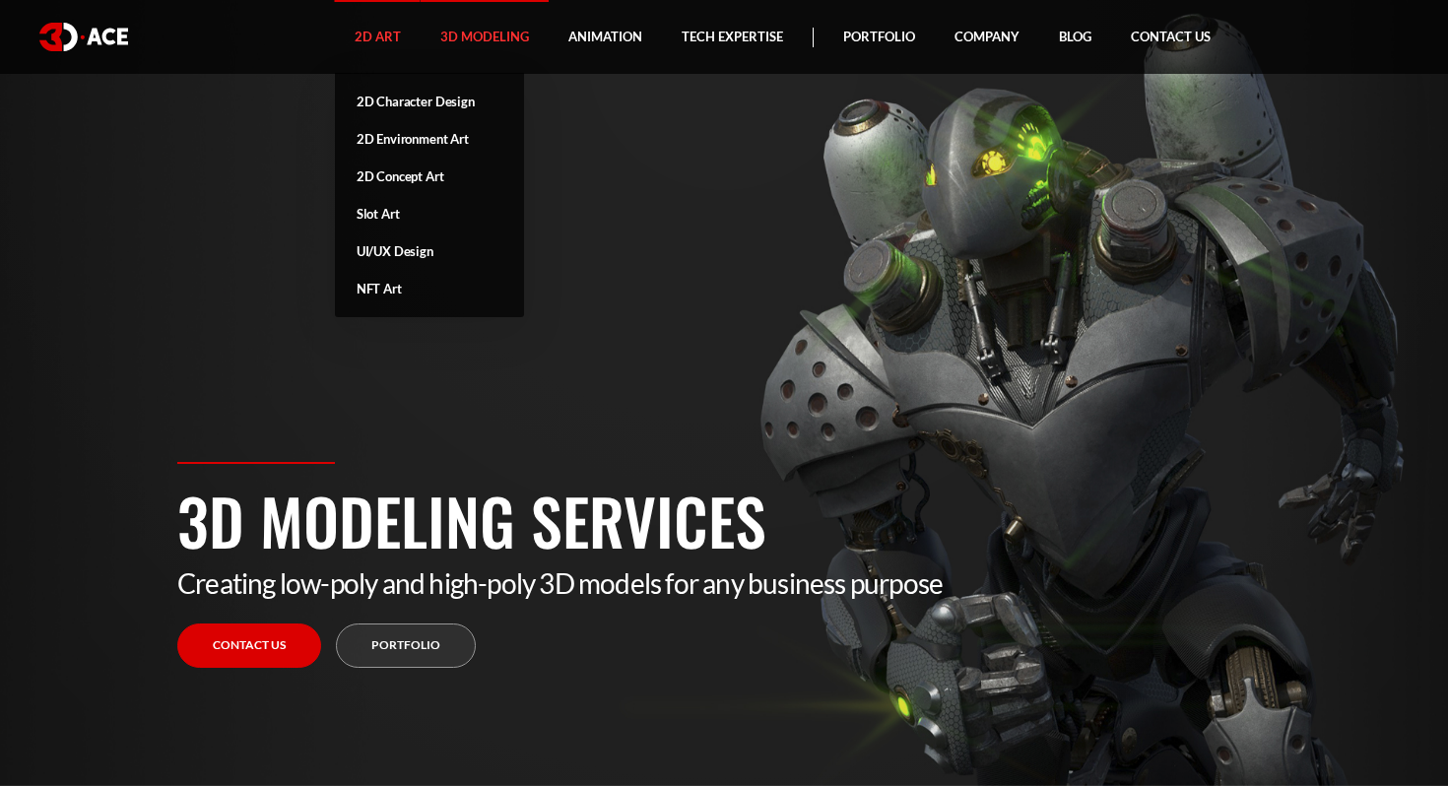
click at [379, 32] on link "2D Art" at bounding box center [378, 37] width 86 height 74
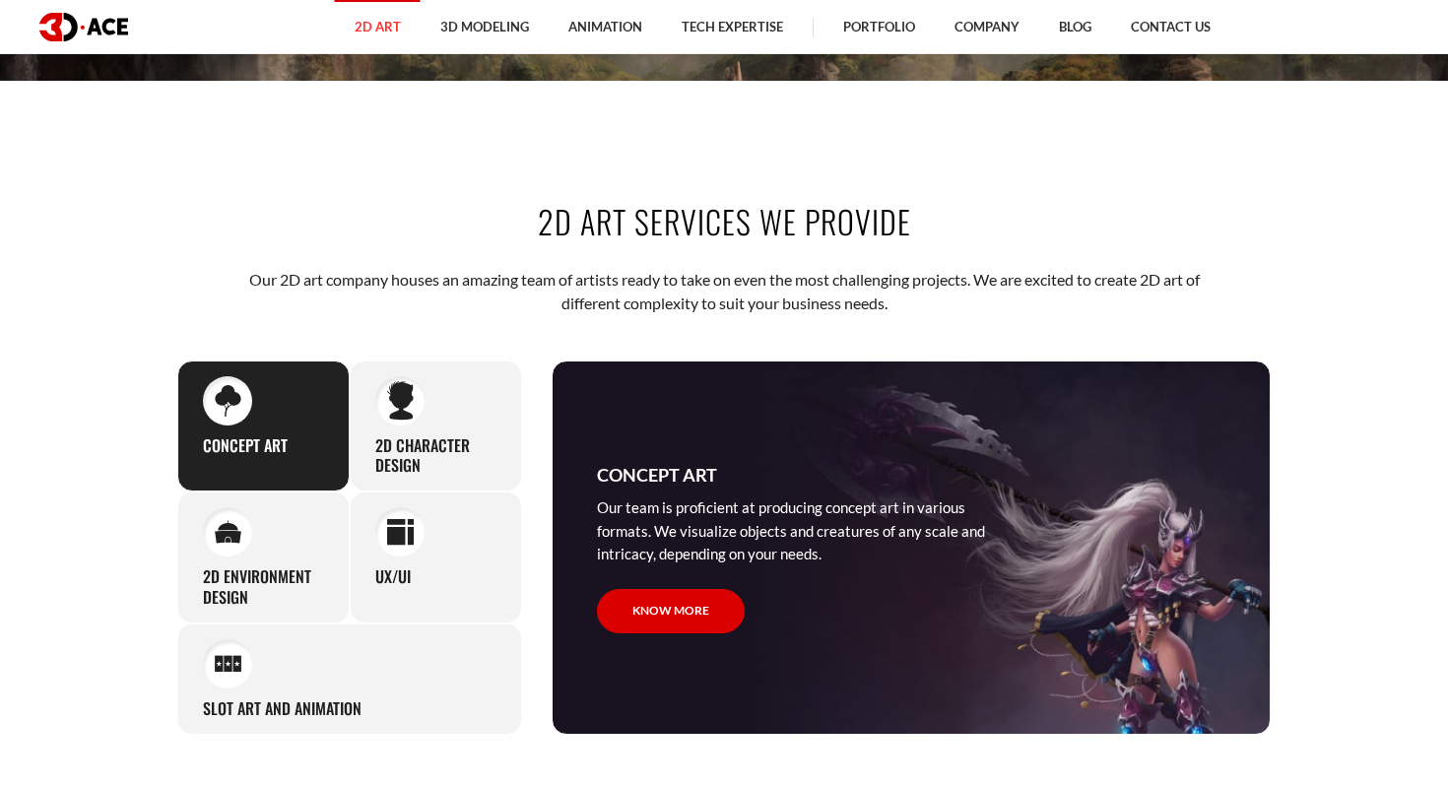
scroll to position [704, 0]
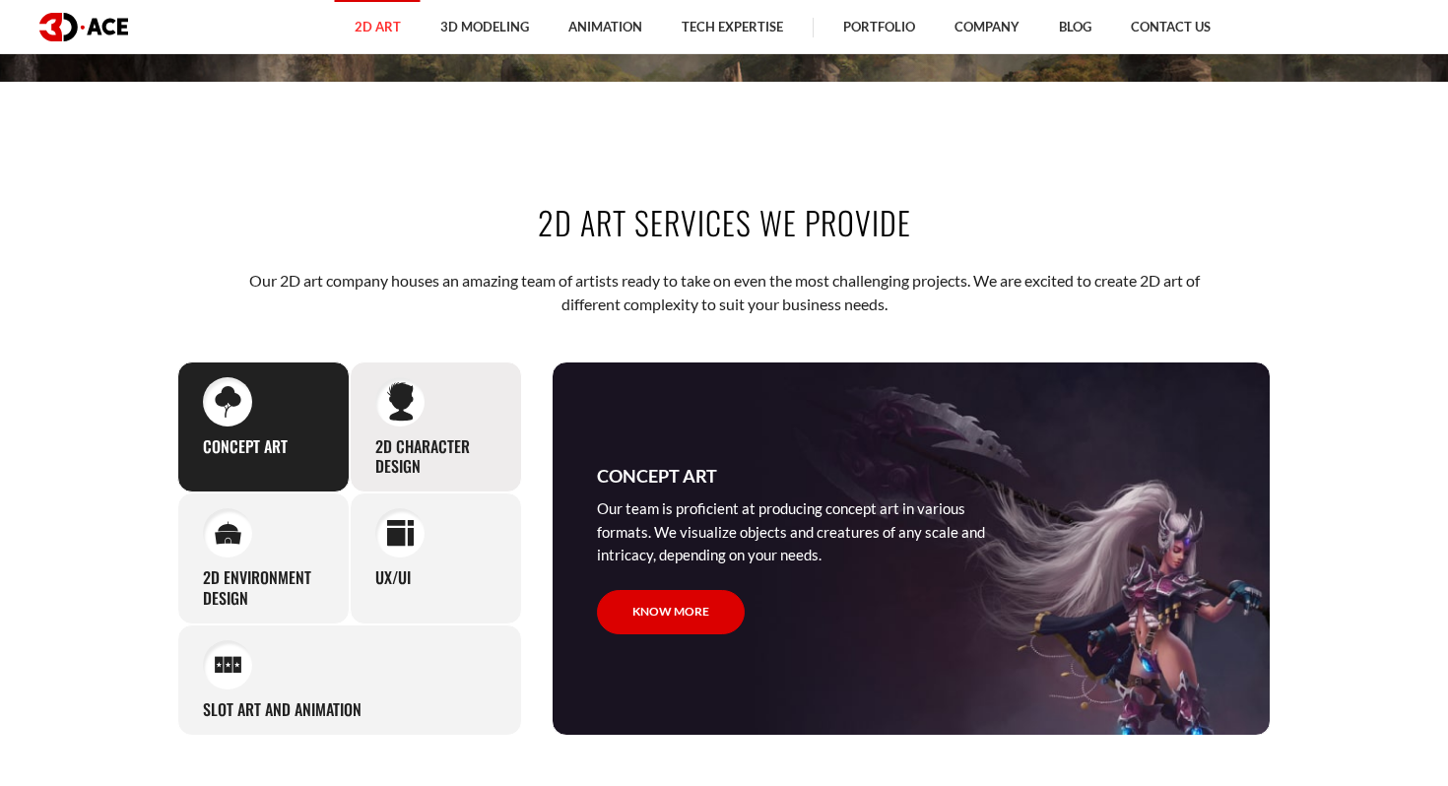
click at [409, 422] on div at bounding box center [399, 401] width 49 height 49
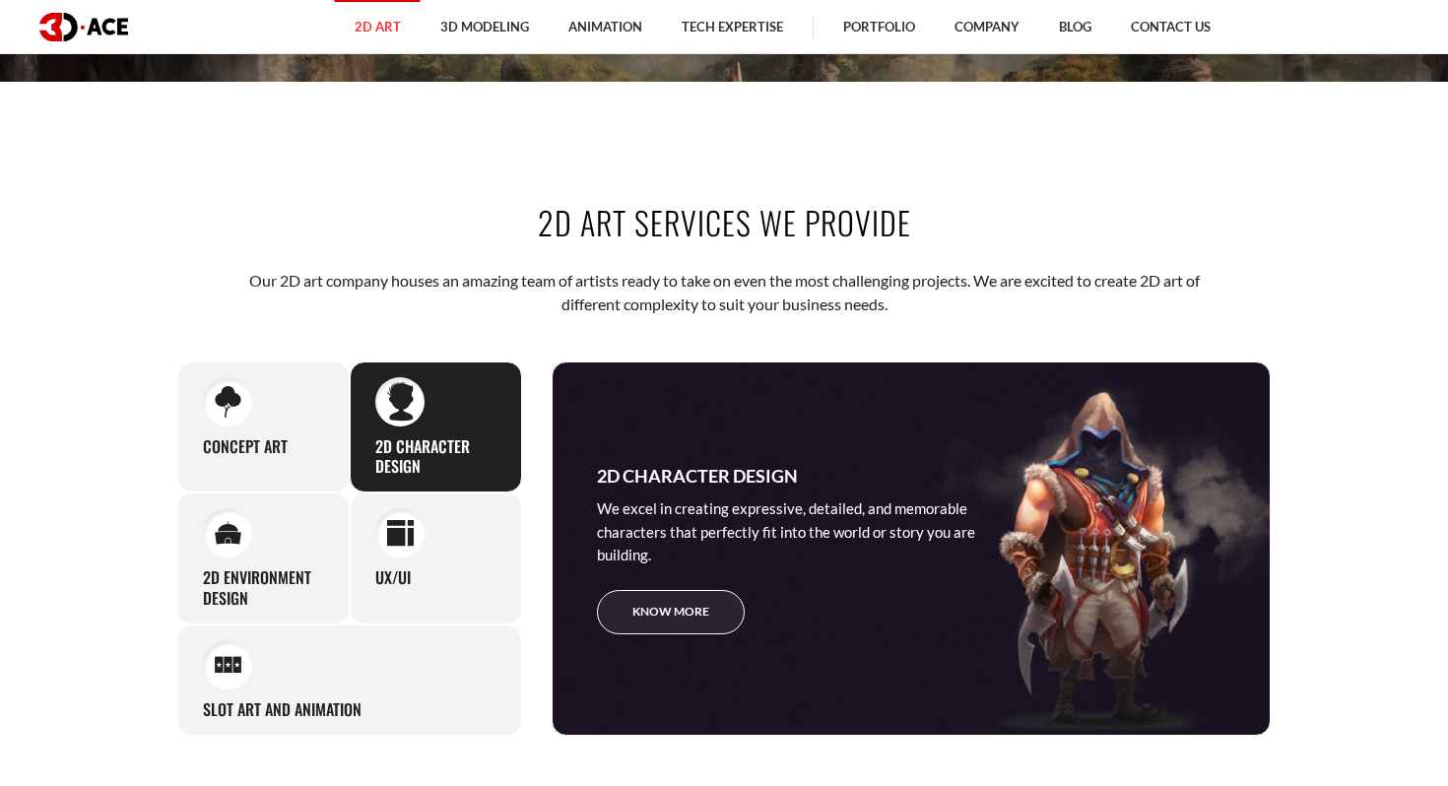
click at [633, 599] on link "Know more" at bounding box center [671, 612] width 148 height 44
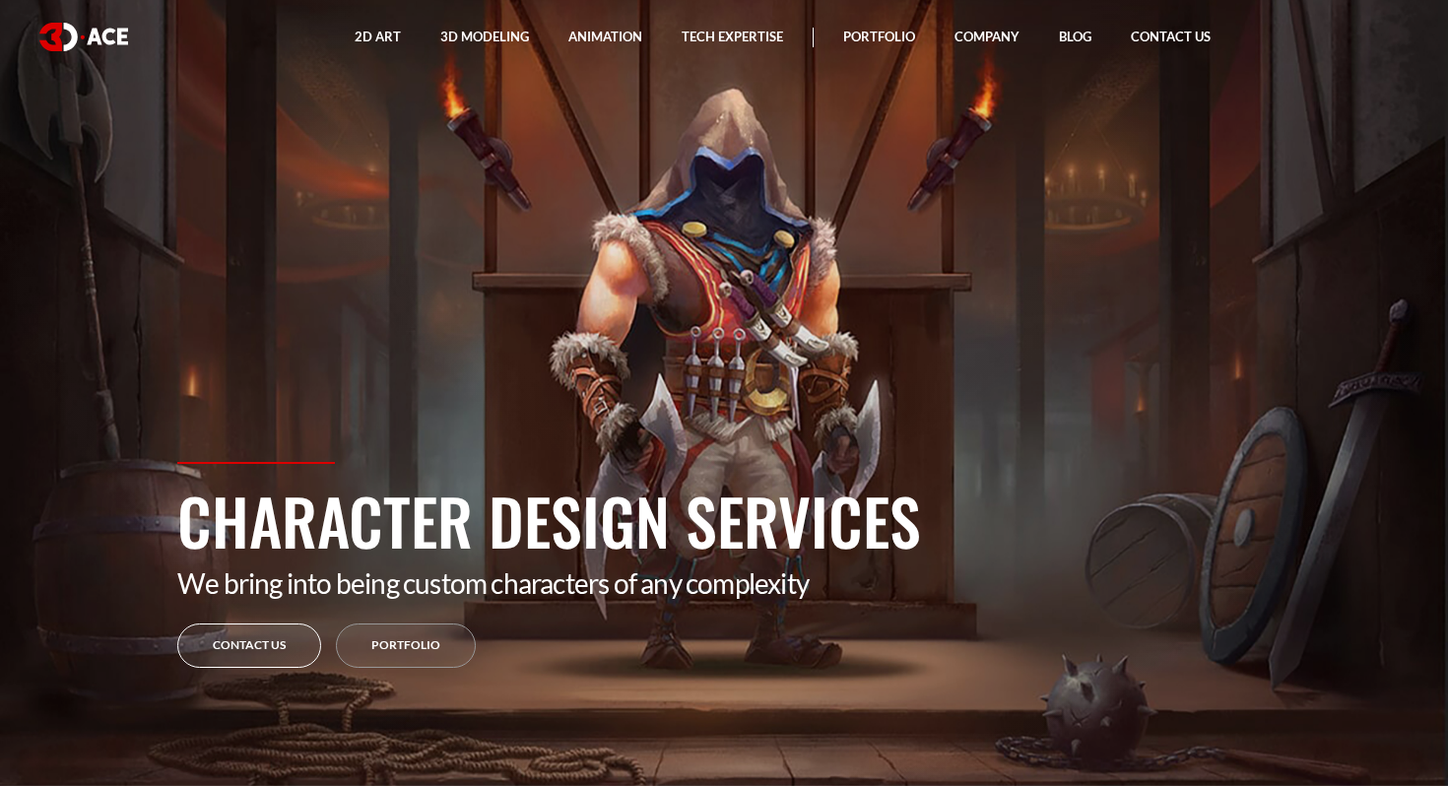
click at [295, 638] on link "Contact Us" at bounding box center [249, 646] width 144 height 44
